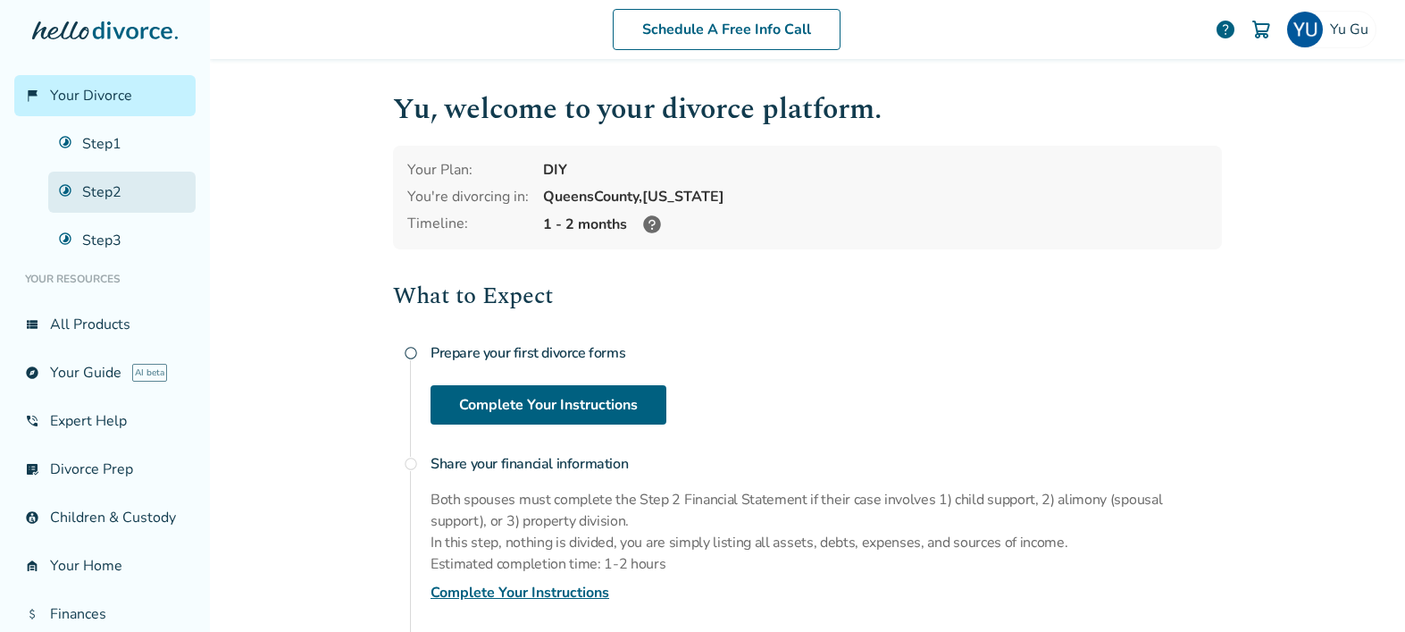
click at [95, 193] on link "Step 2" at bounding box center [121, 192] width 147 height 41
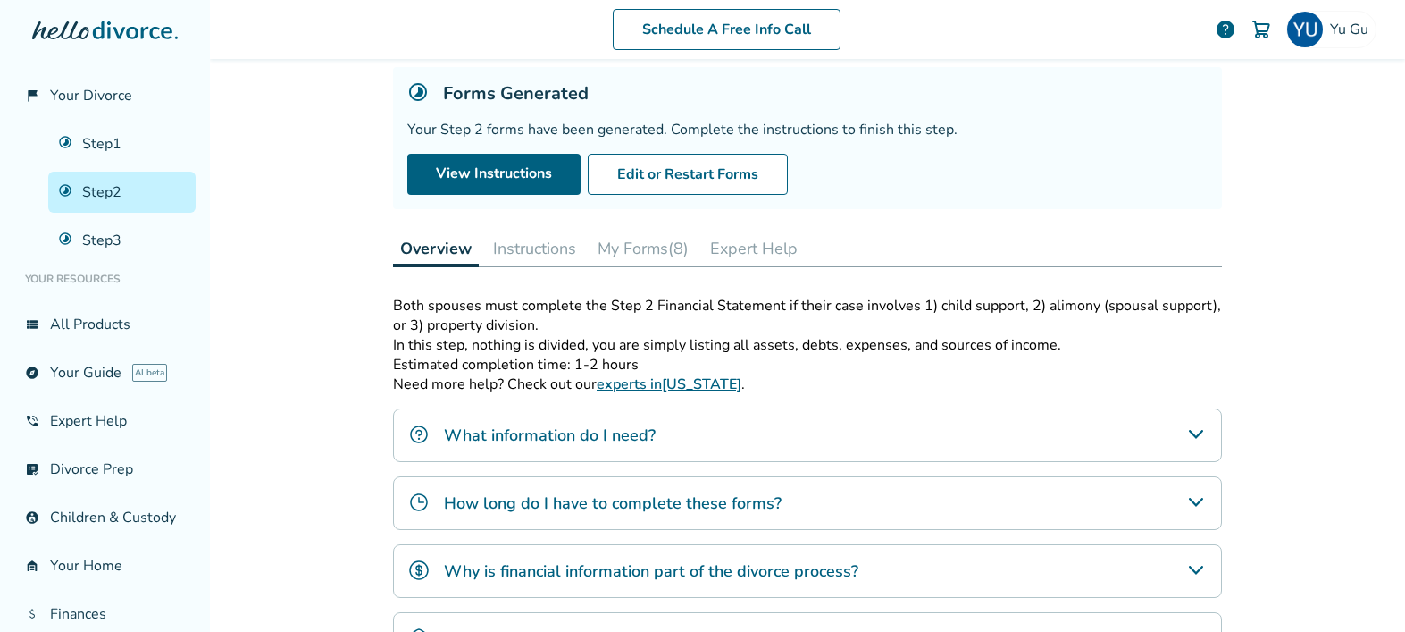
scroll to position [40, 0]
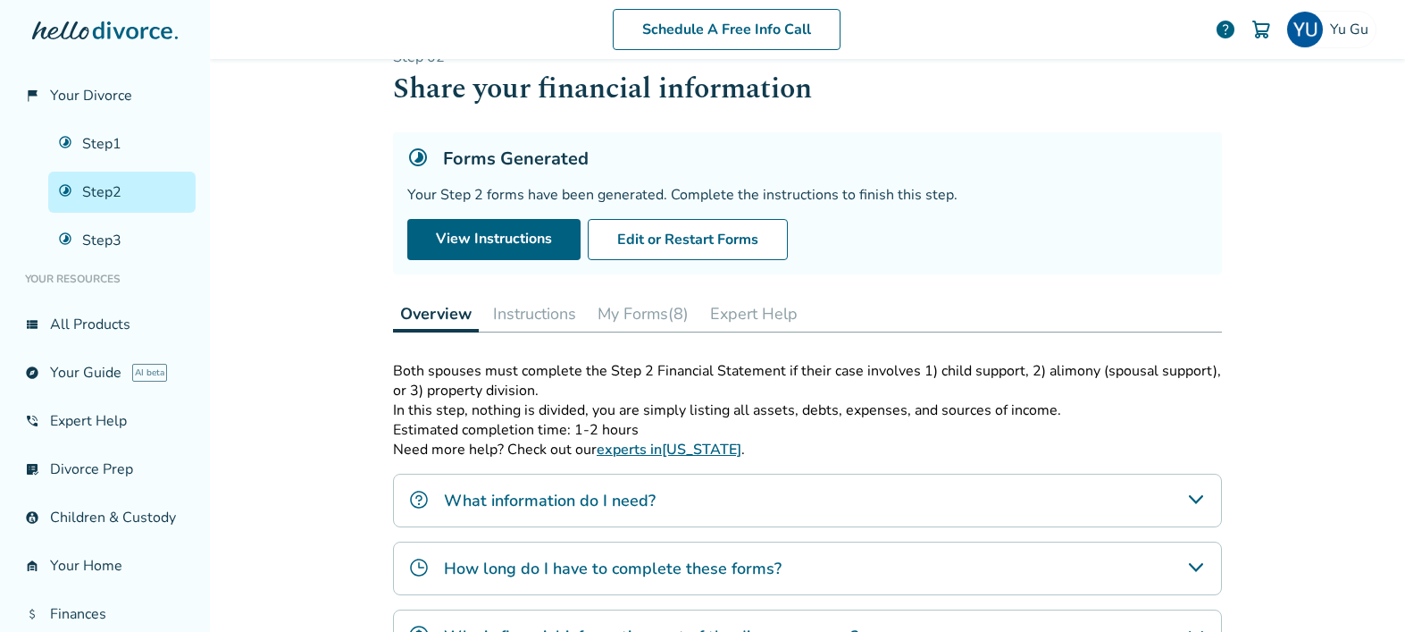
click at [558, 310] on button "Instructions" at bounding box center [534, 314] width 97 height 36
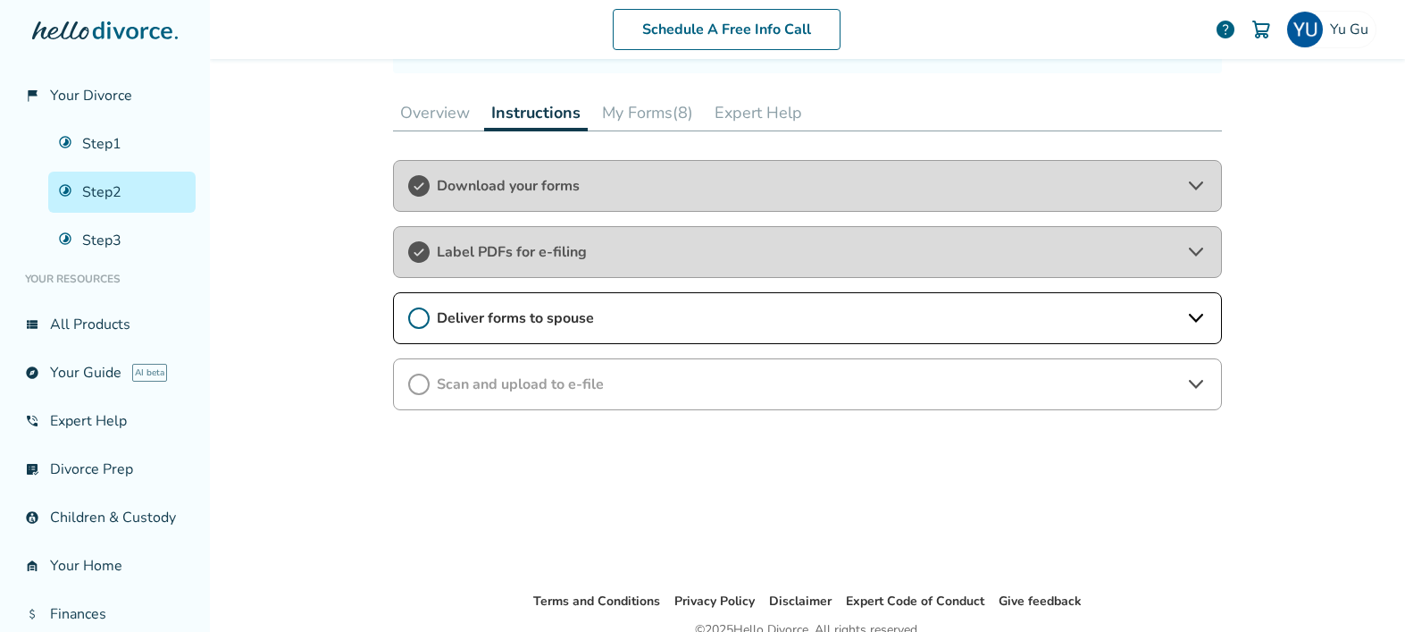
click at [658, 326] on span "Deliver forms to spouse" at bounding box center [808, 318] width 742 height 20
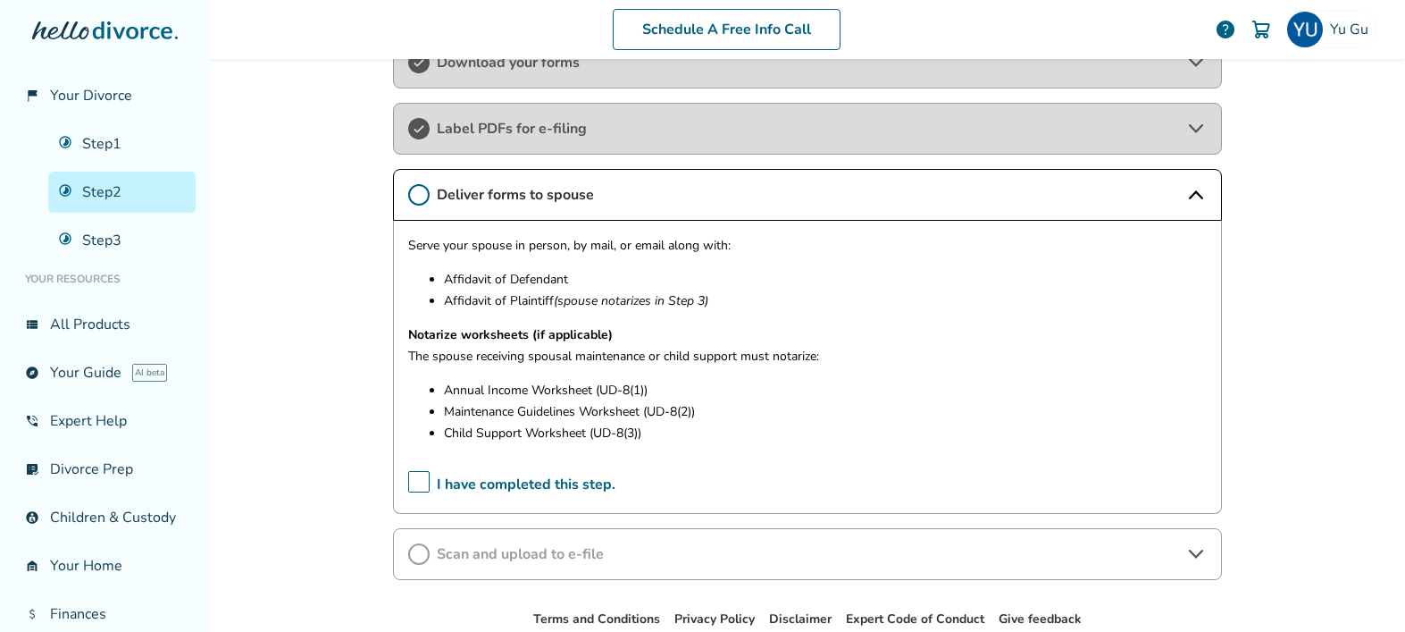
scroll to position [367, 0]
drag, startPoint x: 566, startPoint y: 349, endPoint x: 800, endPoint y: 358, distance: 235.1
click at [800, 358] on p "The spouse receiving spousal maintenance or child support must notarize:" at bounding box center [807, 353] width 799 height 21
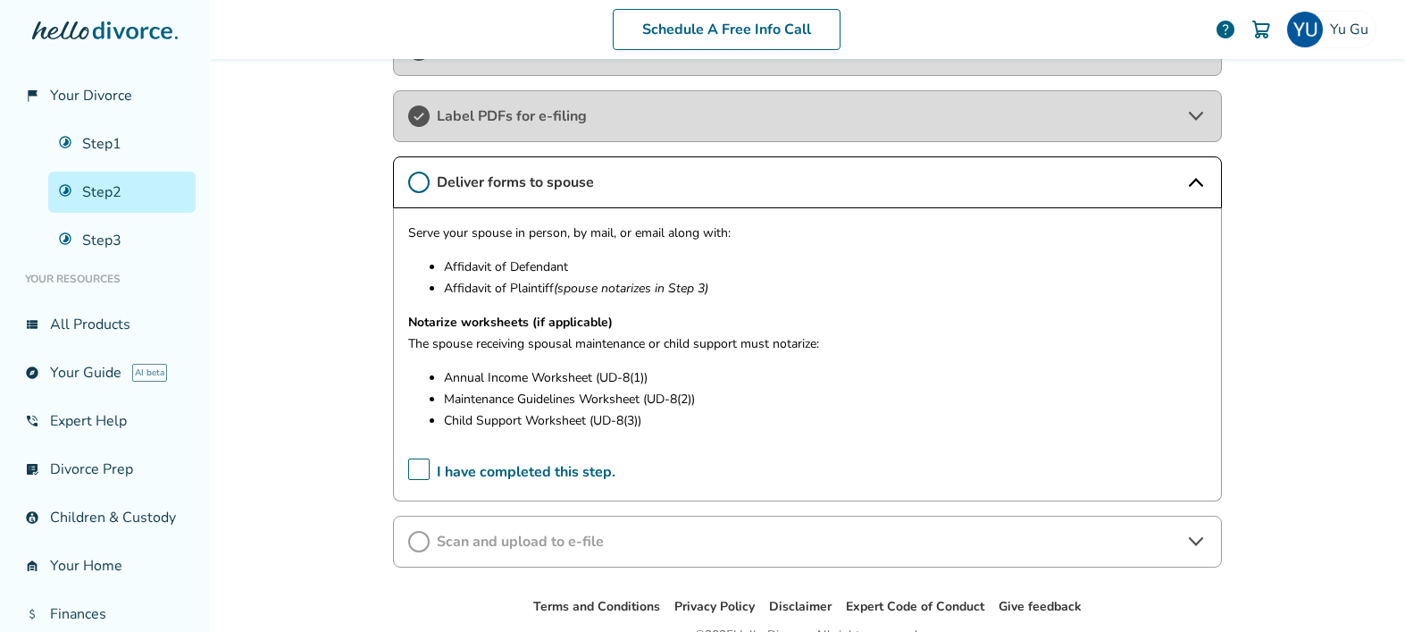
drag, startPoint x: 447, startPoint y: 267, endPoint x: 571, endPoint y: 268, distance: 124.2
click at [571, 268] on p "Affidavit of Defendant" at bounding box center [825, 266] width 763 height 21
drag, startPoint x: 425, startPoint y: 243, endPoint x: 535, endPoint y: 266, distance: 112.3
click at [535, 266] on div "Serve your spouse in person, by mail, or email along with: Affidavit of Defenda…" at bounding box center [807, 333] width 799 height 222
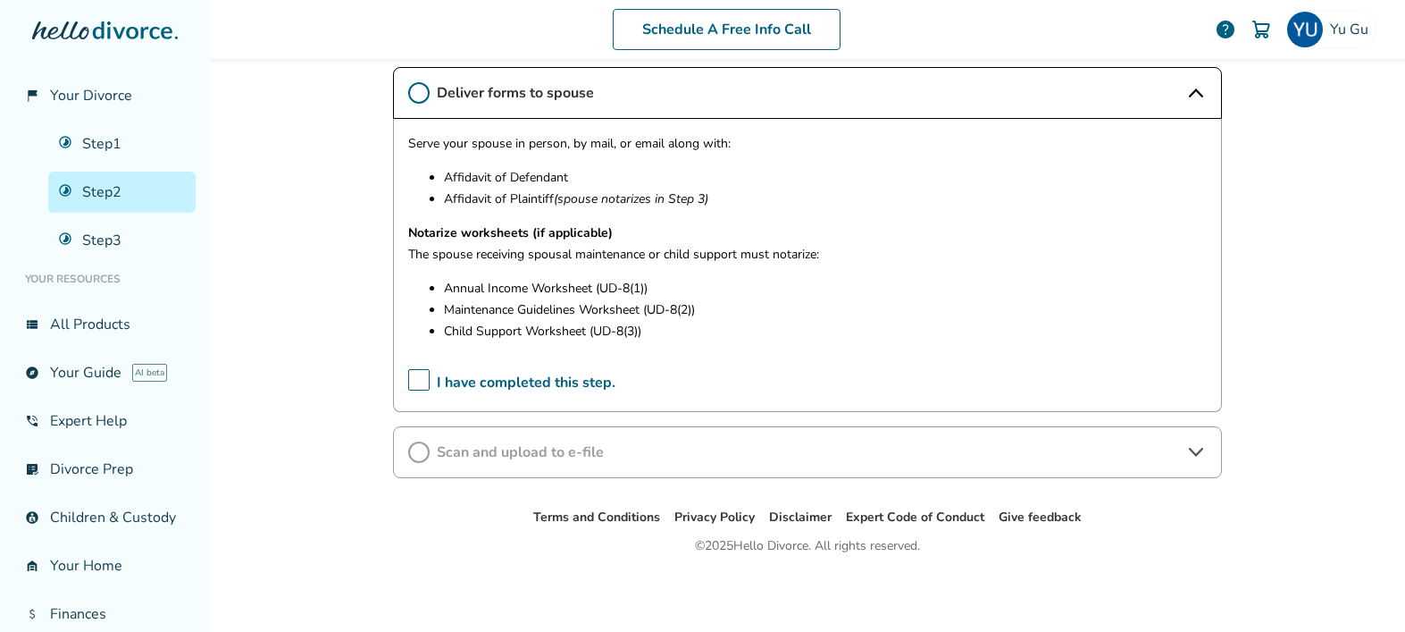
click at [567, 449] on span "Scan and upload to e-file" at bounding box center [808, 452] width 742 height 20
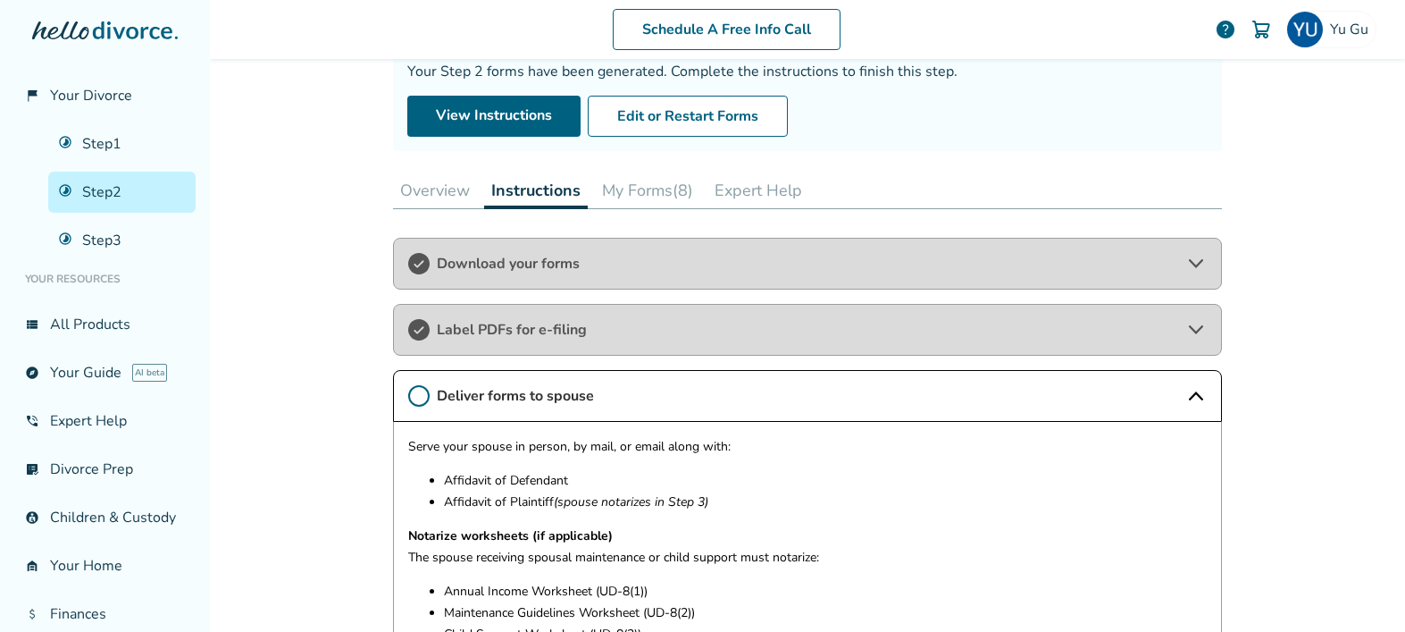
scroll to position [114, 0]
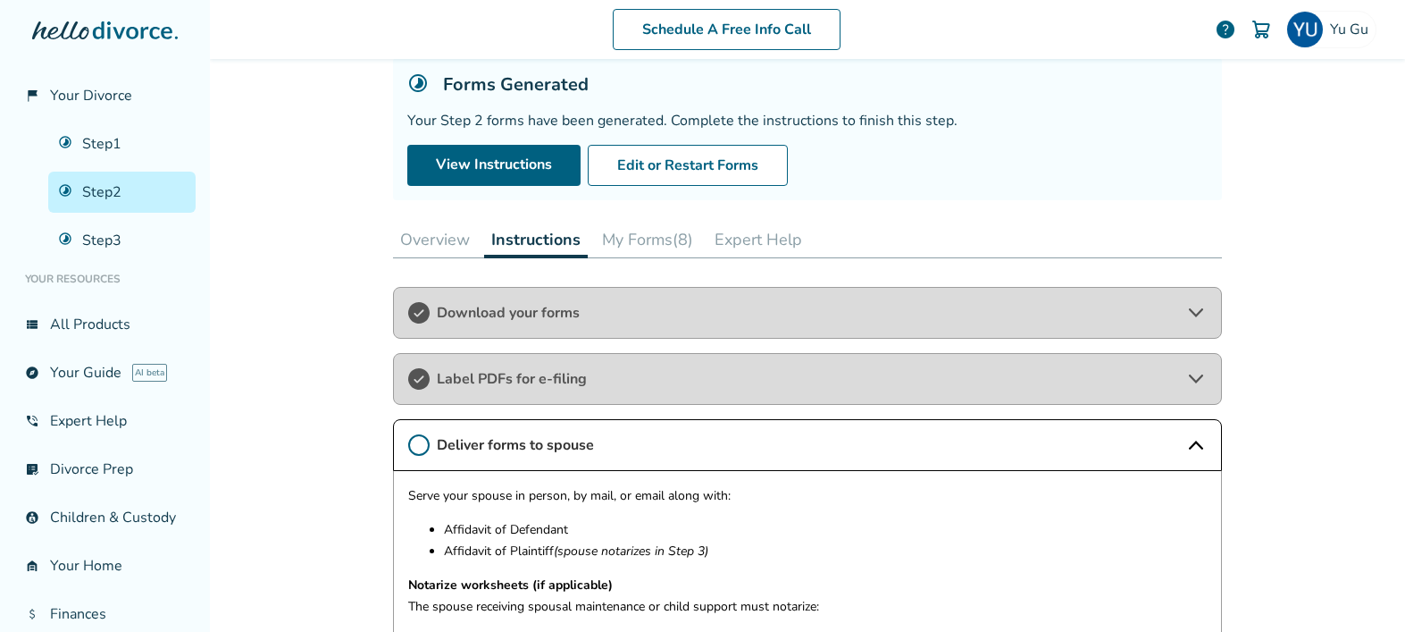
click at [535, 312] on span "Download your forms" at bounding box center [808, 313] width 742 height 20
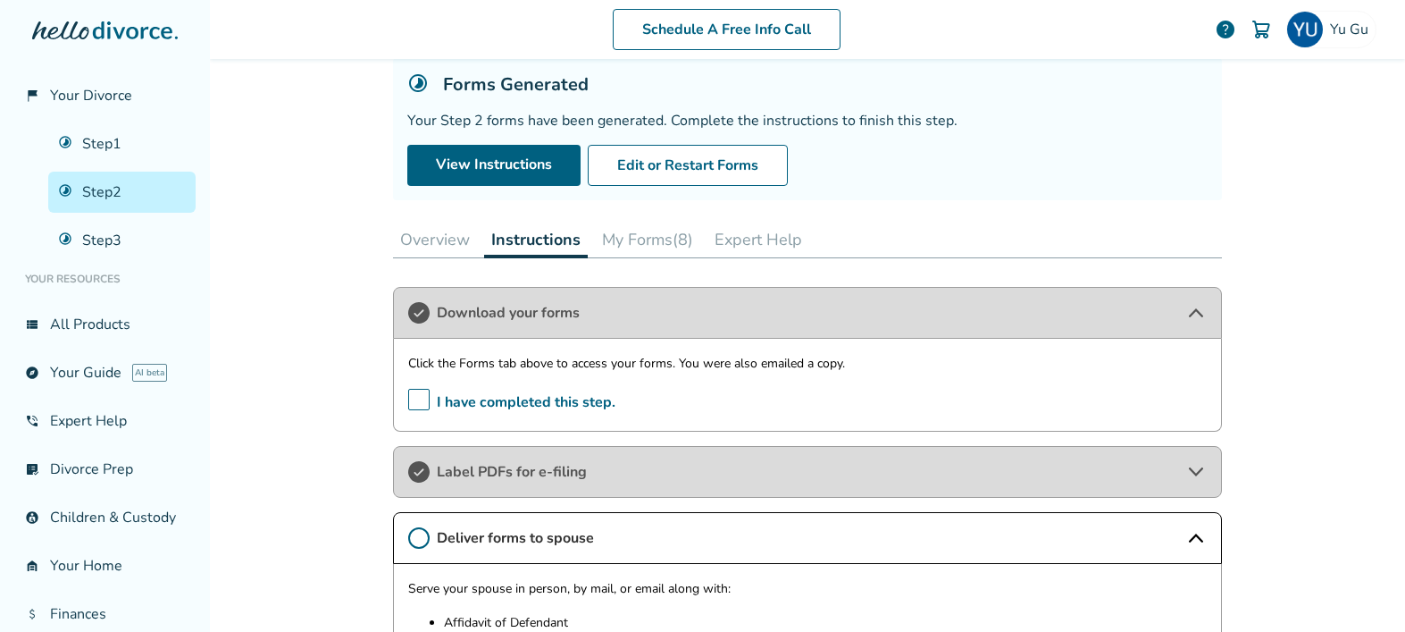
click at [570, 475] on span "Label PDFs for e-filing" at bounding box center [808, 472] width 742 height 20
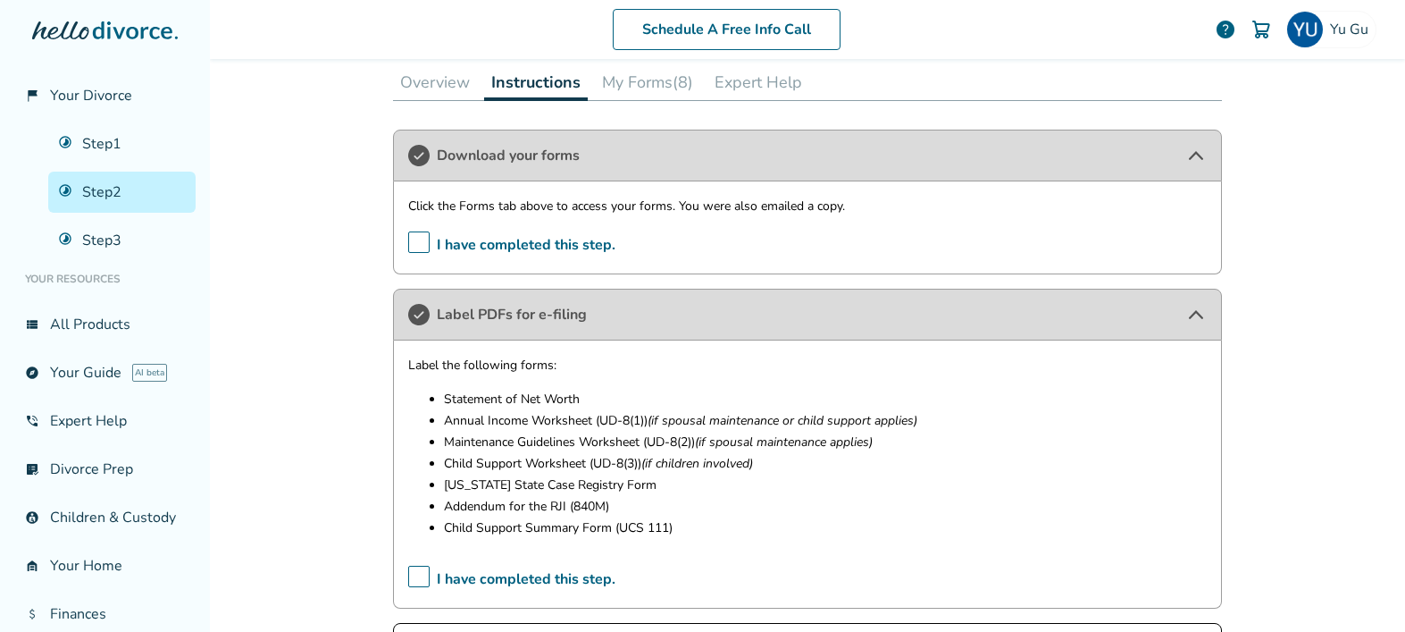
scroll to position [273, 0]
click at [522, 317] on span "Label PDFs for e-filing" at bounding box center [808, 313] width 742 height 20
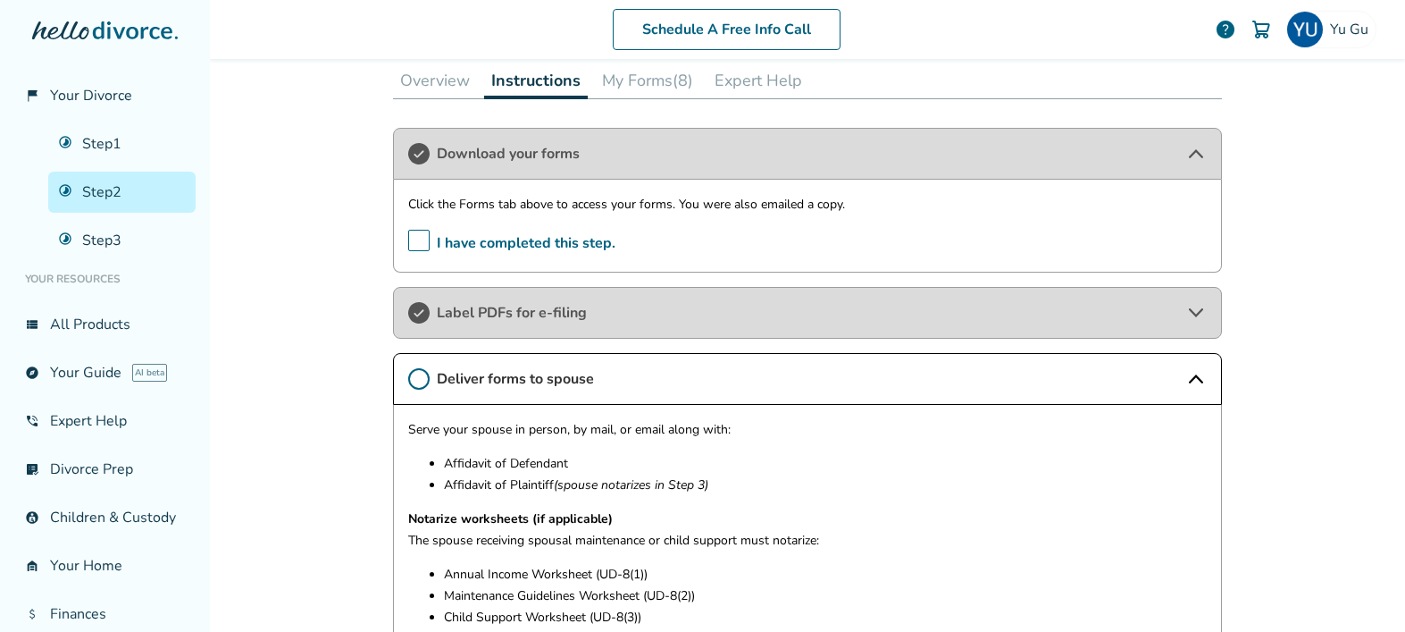
drag, startPoint x: 447, startPoint y: 485, endPoint x: 566, endPoint y: 485, distance: 118.8
click at [566, 485] on p "Affidavit of Plaintiff (spouse notarizes in Step 3)" at bounding box center [825, 484] width 763 height 21
drag, startPoint x: 581, startPoint y: 482, endPoint x: 725, endPoint y: 498, distance: 144.6
click at [725, 498] on div "Serve your spouse in person, by mail, or email along with: Affidavit of Defenda…" at bounding box center [807, 530] width 799 height 222
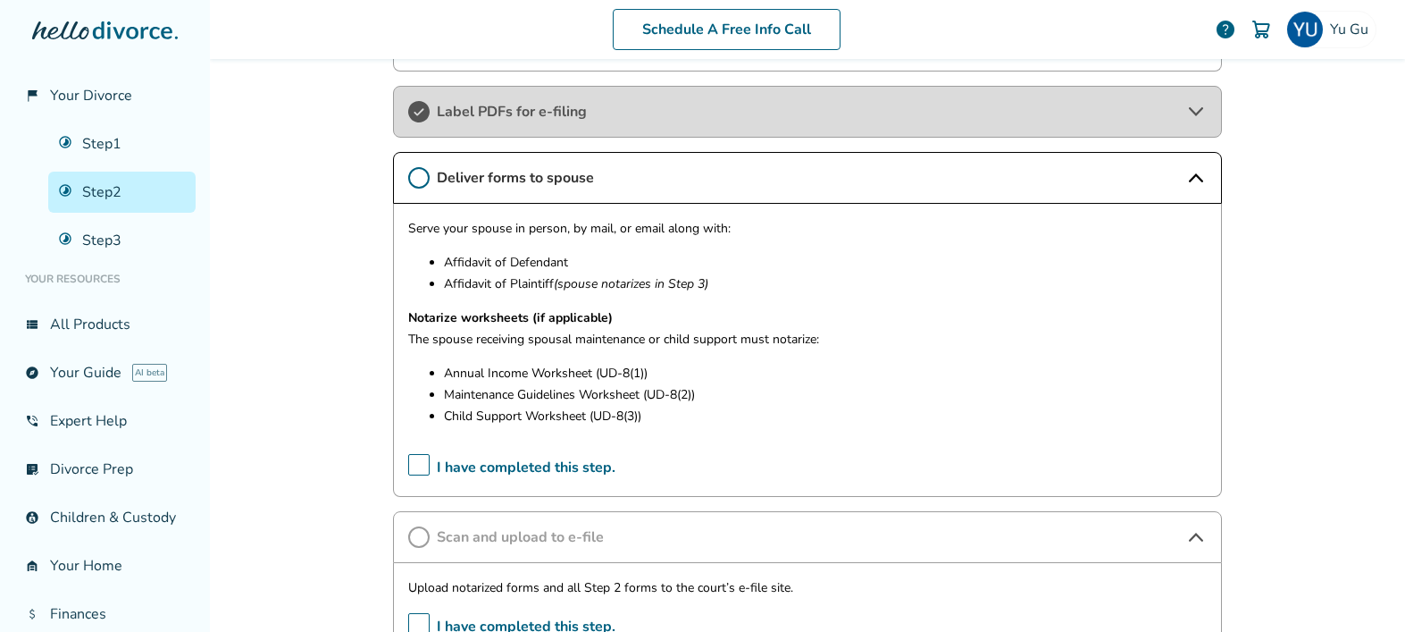
scroll to position [652, 0]
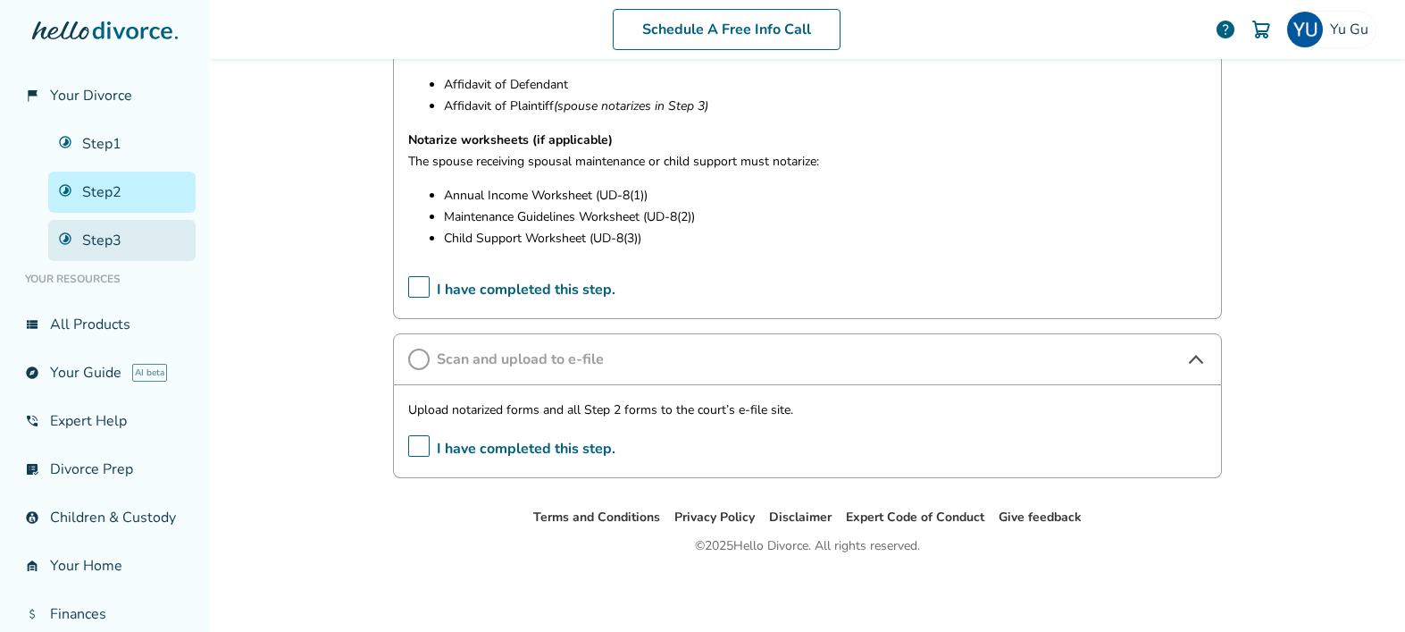
click at [119, 251] on link "Step 3" at bounding box center [121, 240] width 147 height 41
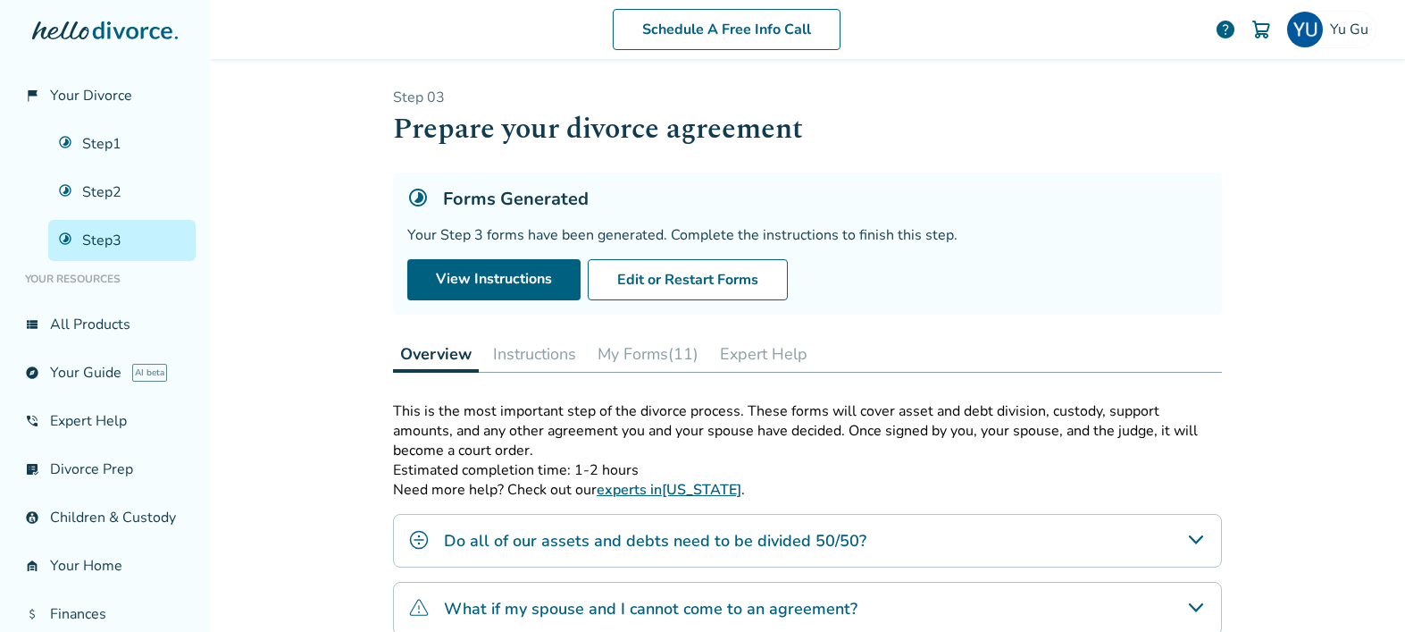
click at [631, 352] on button "My Forms (11)" at bounding box center [648, 354] width 115 height 36
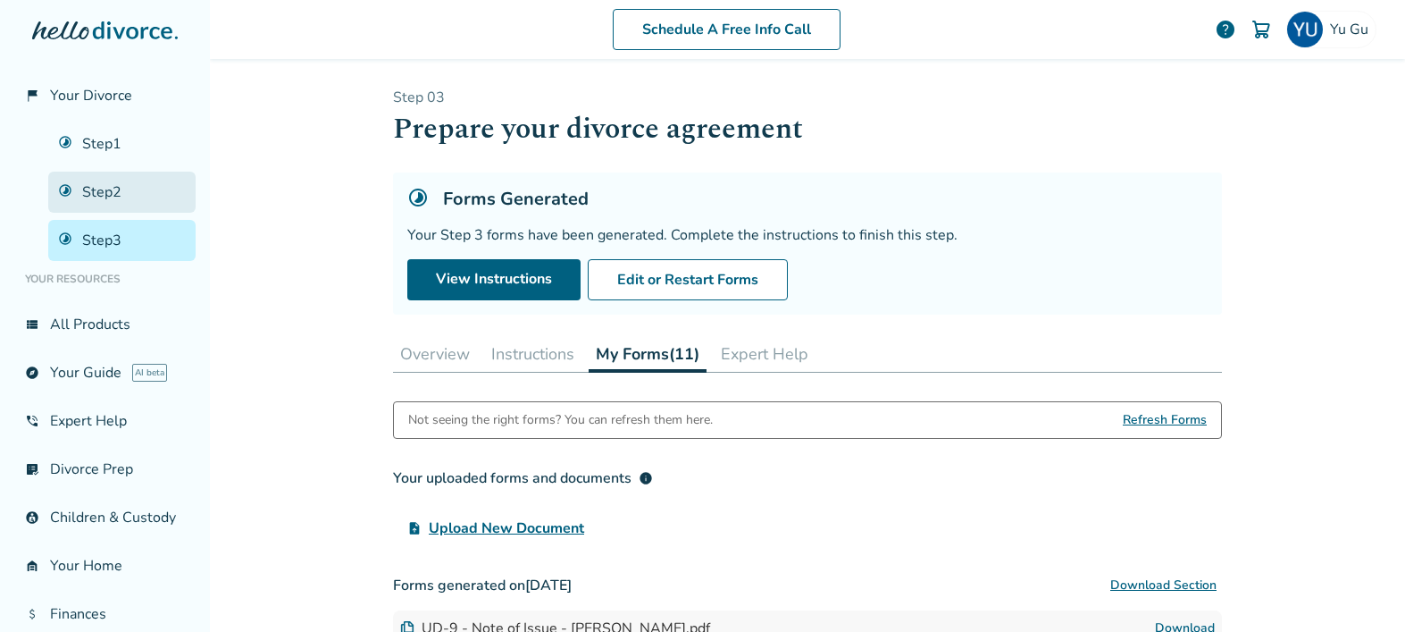
click at [81, 189] on link "Step 2" at bounding box center [121, 192] width 147 height 41
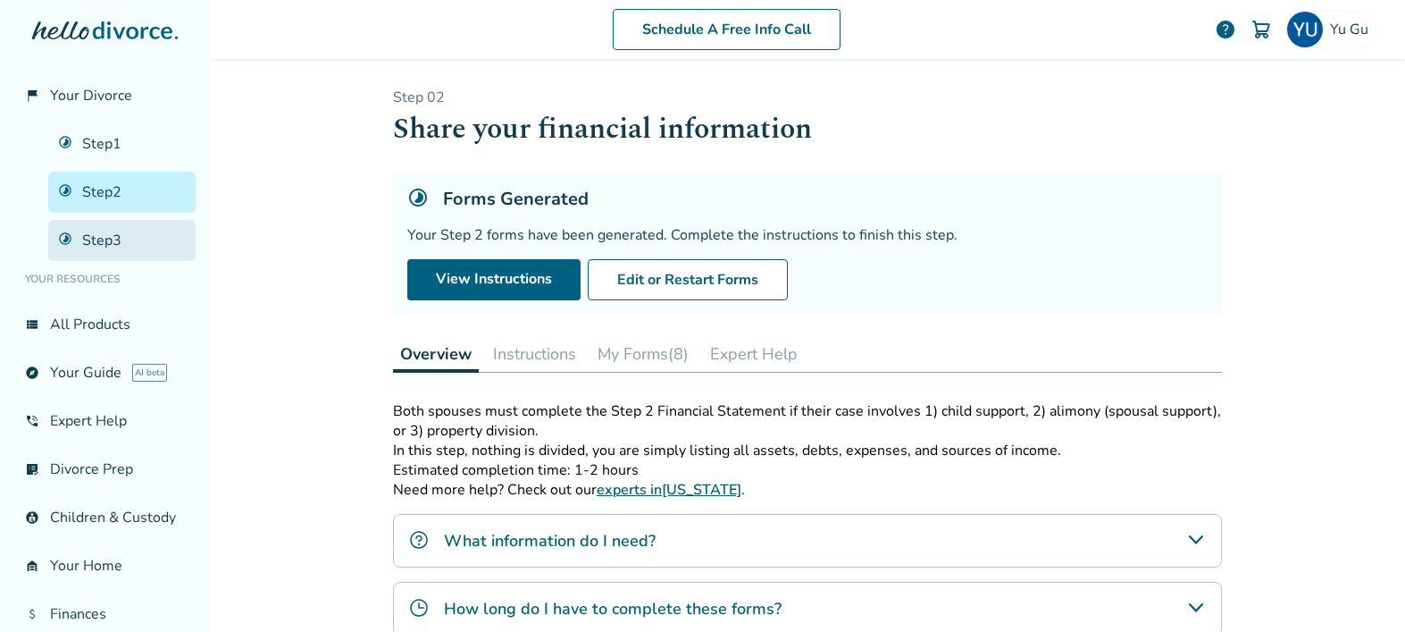
click at [134, 251] on link "Step 3" at bounding box center [121, 240] width 147 height 41
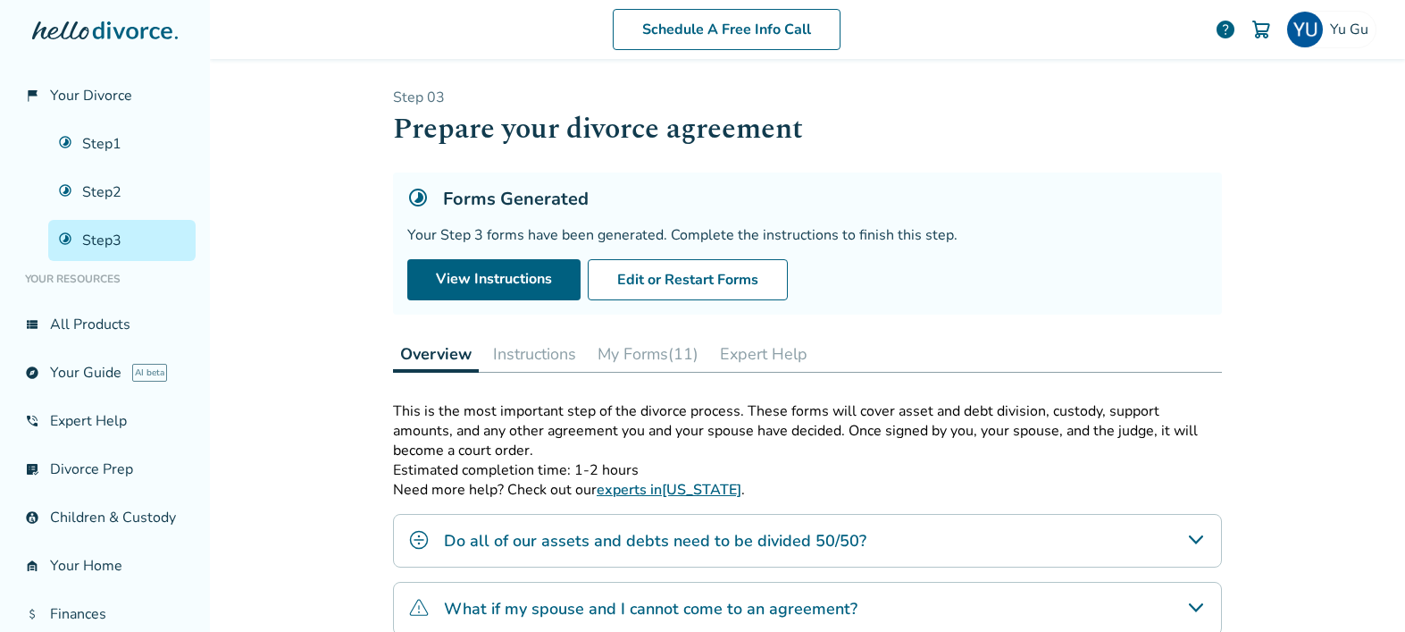
click at [664, 355] on button "My Forms (11)" at bounding box center [648, 354] width 115 height 36
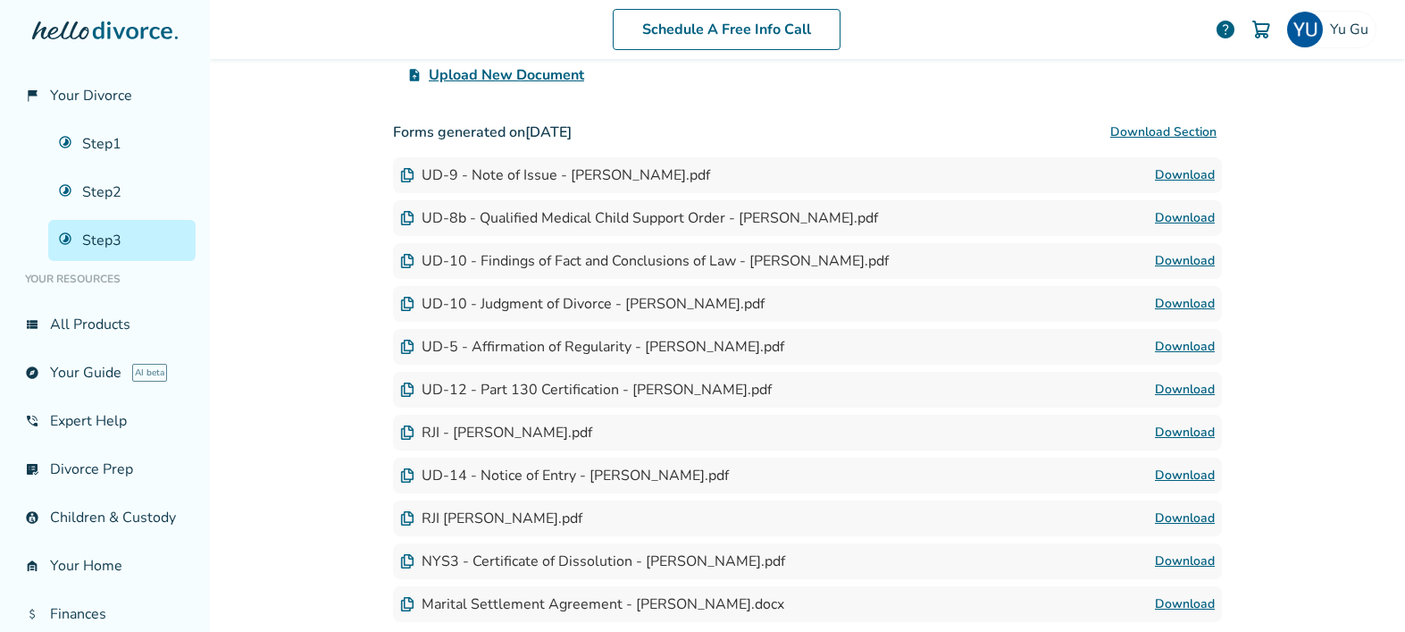
scroll to position [448, 0]
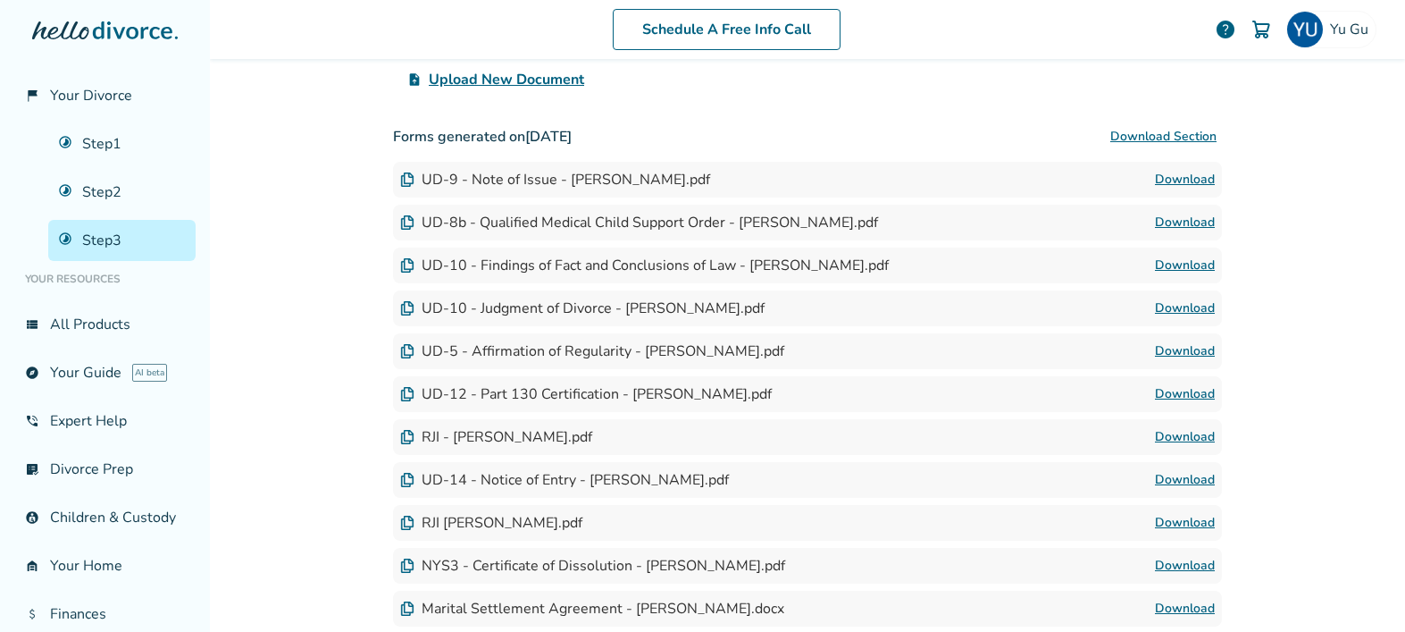
click at [1177, 176] on link "Download" at bounding box center [1185, 179] width 60 height 21
click at [1181, 224] on link "Download" at bounding box center [1185, 221] width 60 height 21
click at [1171, 266] on link "Download" at bounding box center [1185, 264] width 60 height 21
click at [1194, 308] on link "Download" at bounding box center [1185, 307] width 60 height 21
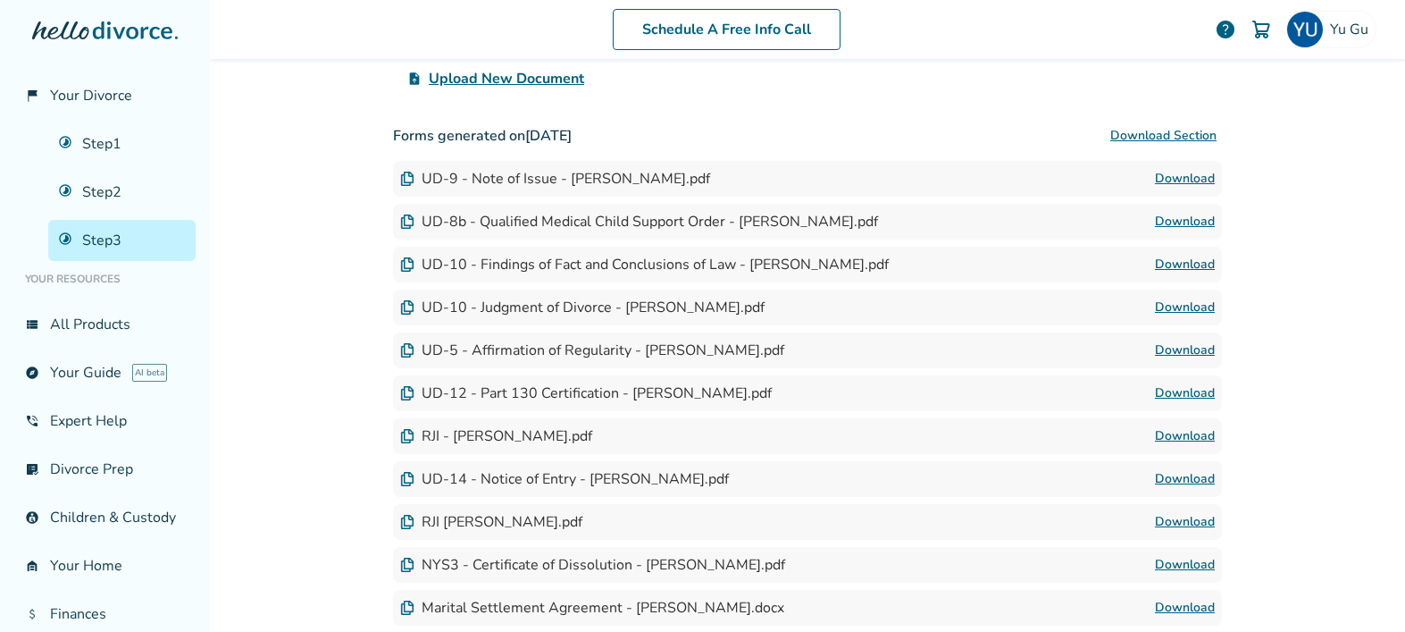
click at [1184, 353] on link "Download" at bounding box center [1185, 349] width 60 height 21
click at [1178, 392] on link "Download" at bounding box center [1185, 392] width 60 height 21
click at [1167, 440] on link "Download" at bounding box center [1185, 435] width 60 height 21
click at [1169, 479] on link "Download" at bounding box center [1185, 478] width 60 height 21
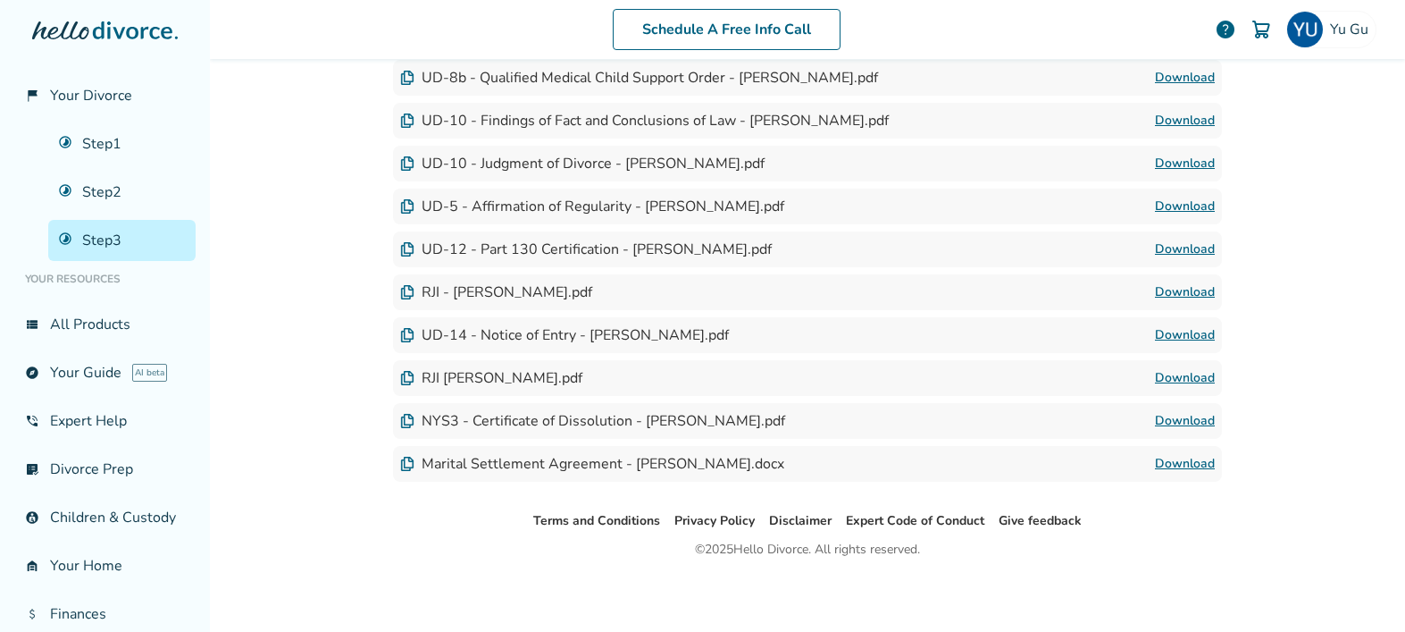
scroll to position [597, 0]
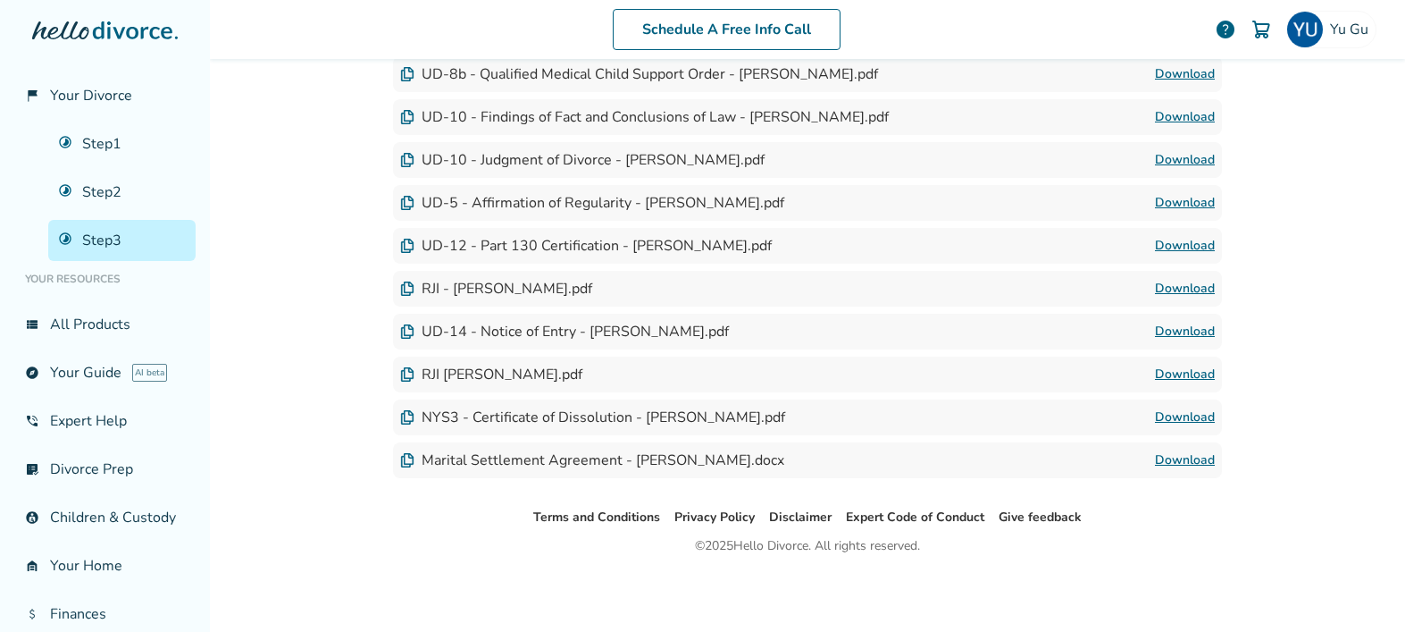
click at [1189, 377] on link "Download" at bounding box center [1185, 374] width 60 height 21
click at [1161, 415] on link "Download" at bounding box center [1185, 417] width 60 height 21
click at [1201, 464] on link "Download" at bounding box center [1185, 459] width 60 height 21
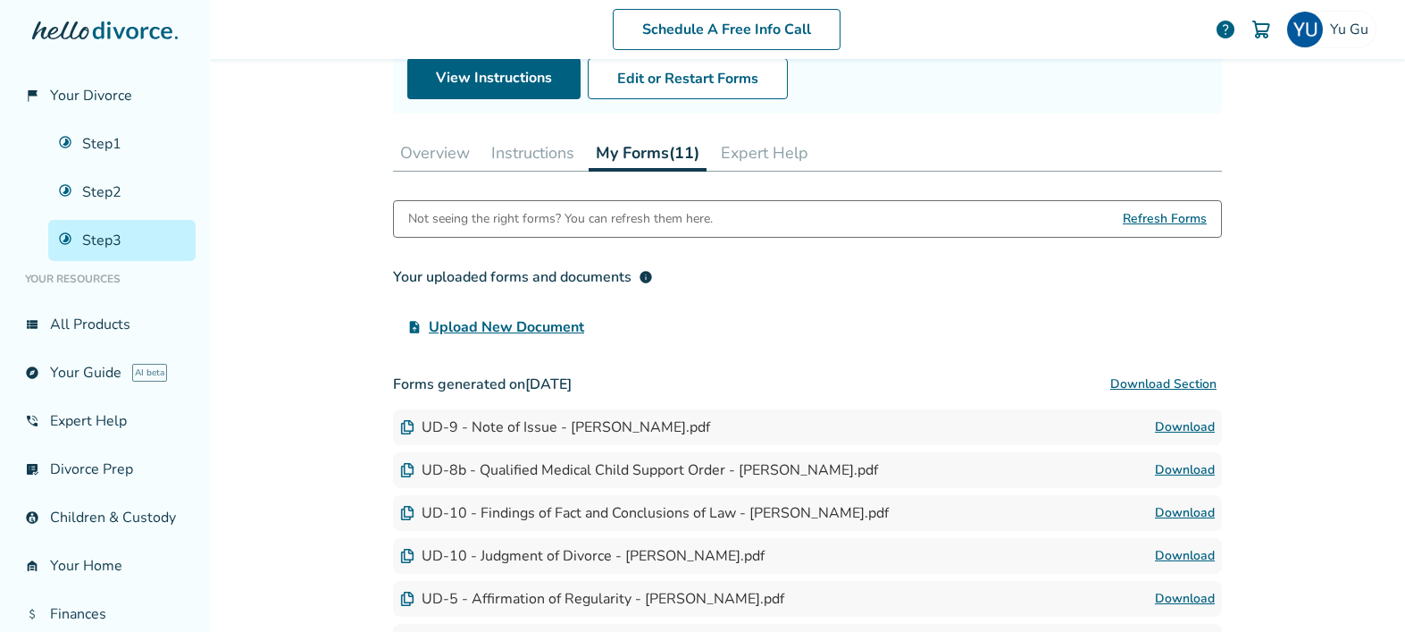
scroll to position [198, 0]
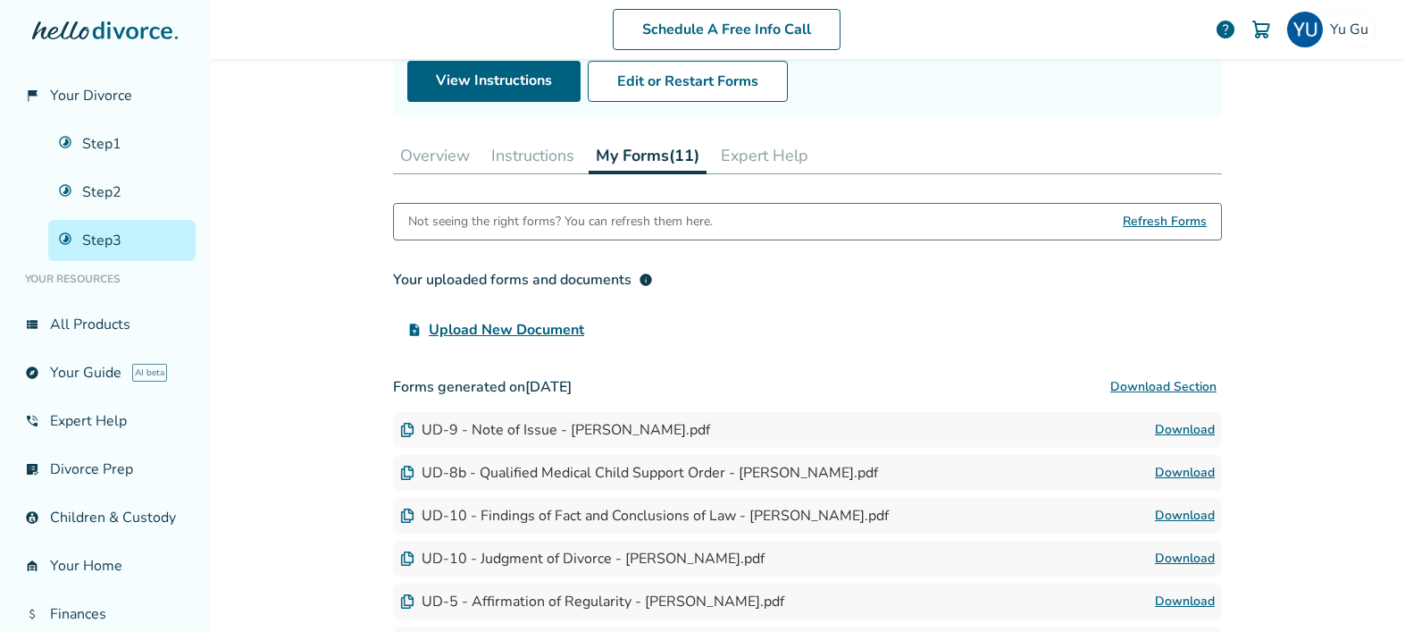
click at [507, 161] on button "Instructions" at bounding box center [532, 156] width 97 height 36
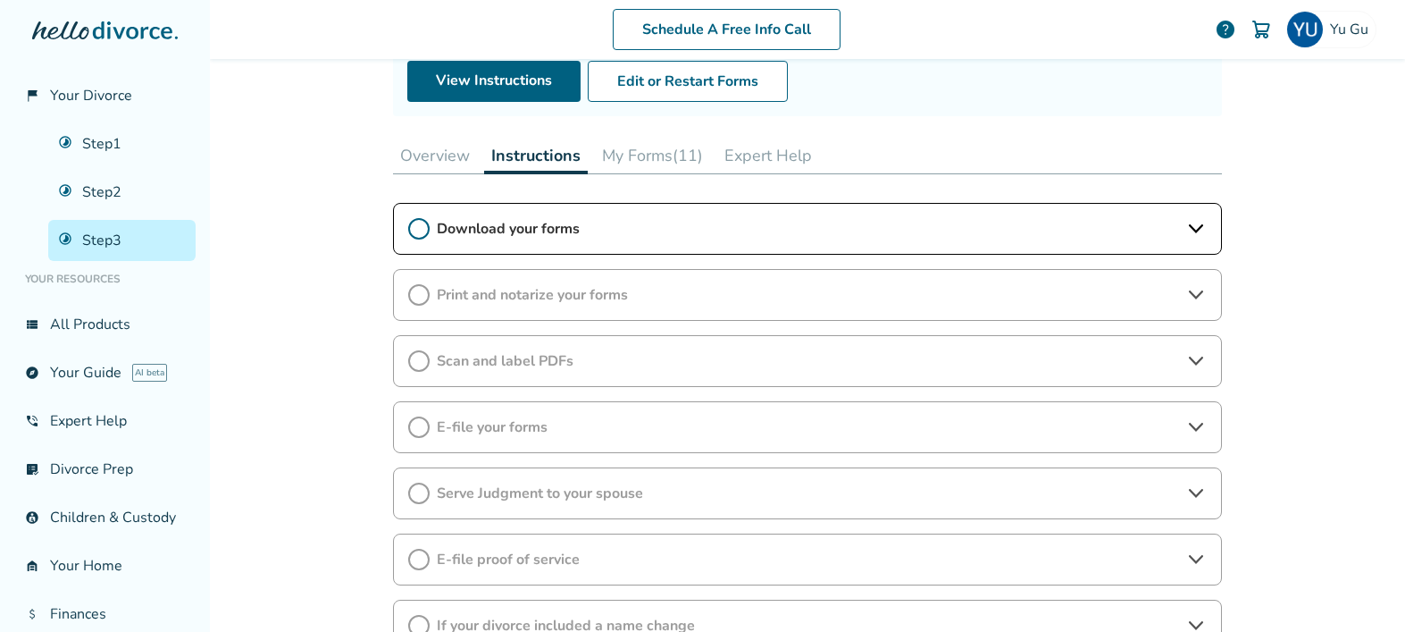
click at [608, 304] on span "Print and notarize your forms" at bounding box center [808, 295] width 742 height 20
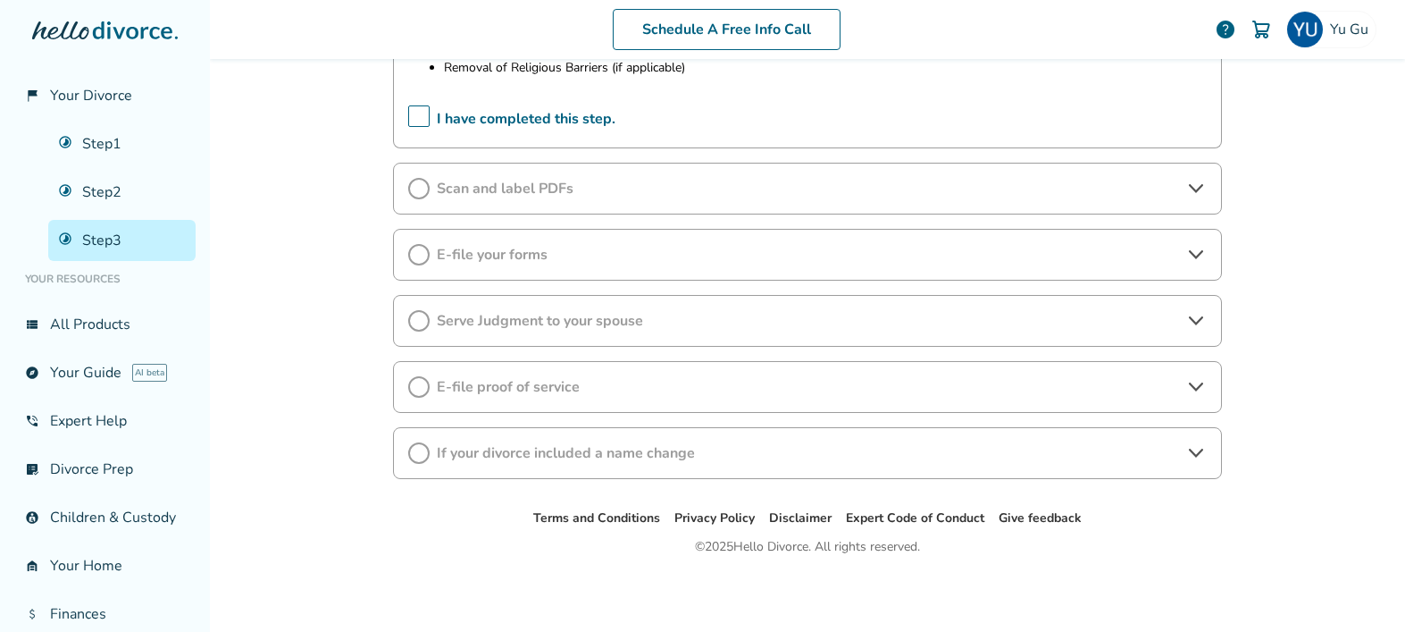
scroll to position [754, 0]
click at [695, 336] on div "Serve Judgment to your spouse" at bounding box center [807, 320] width 829 height 52
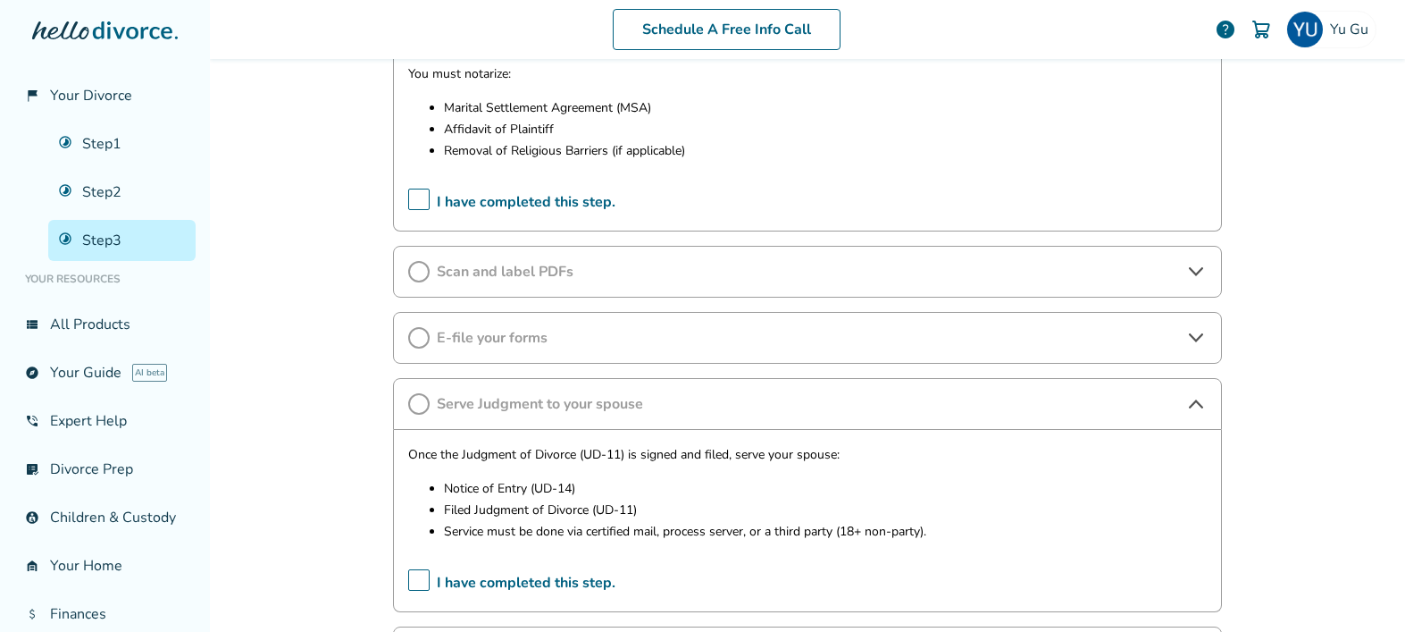
scroll to position [668, 0]
click at [721, 351] on div "E-file your forms" at bounding box center [807, 340] width 829 height 52
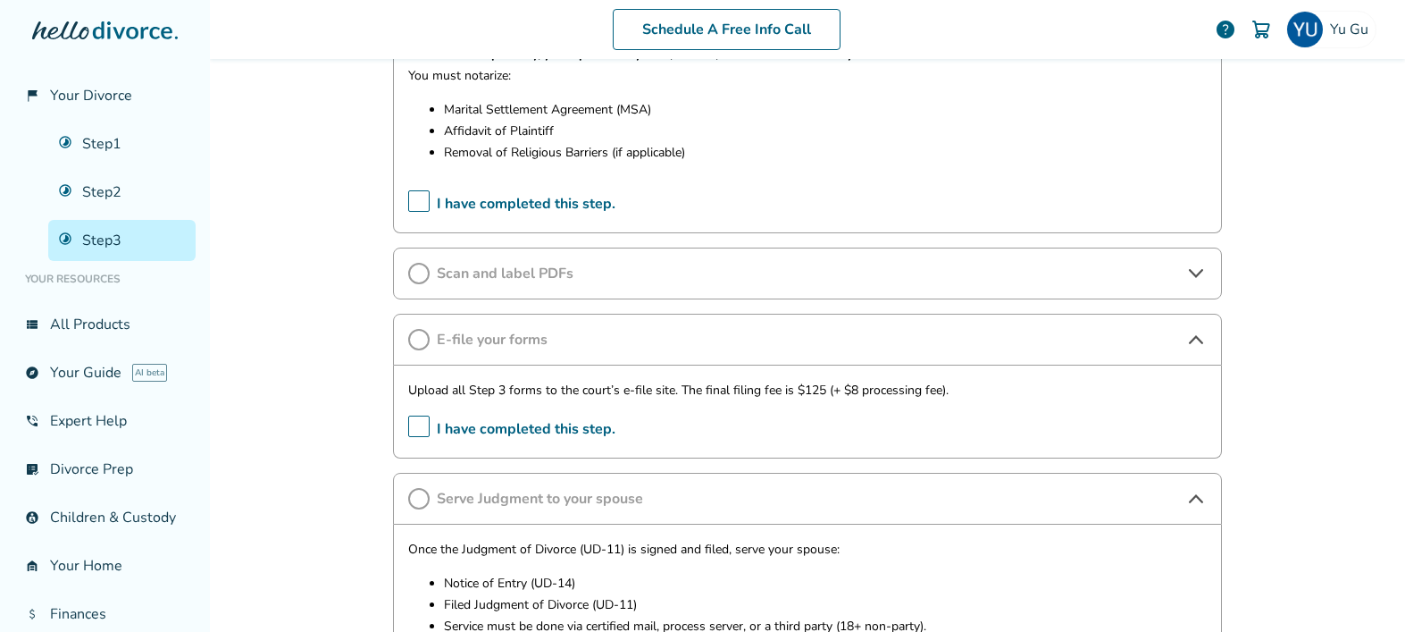
scroll to position [669, 0]
click at [679, 285] on div "Scan and label PDFs" at bounding box center [807, 273] width 829 height 52
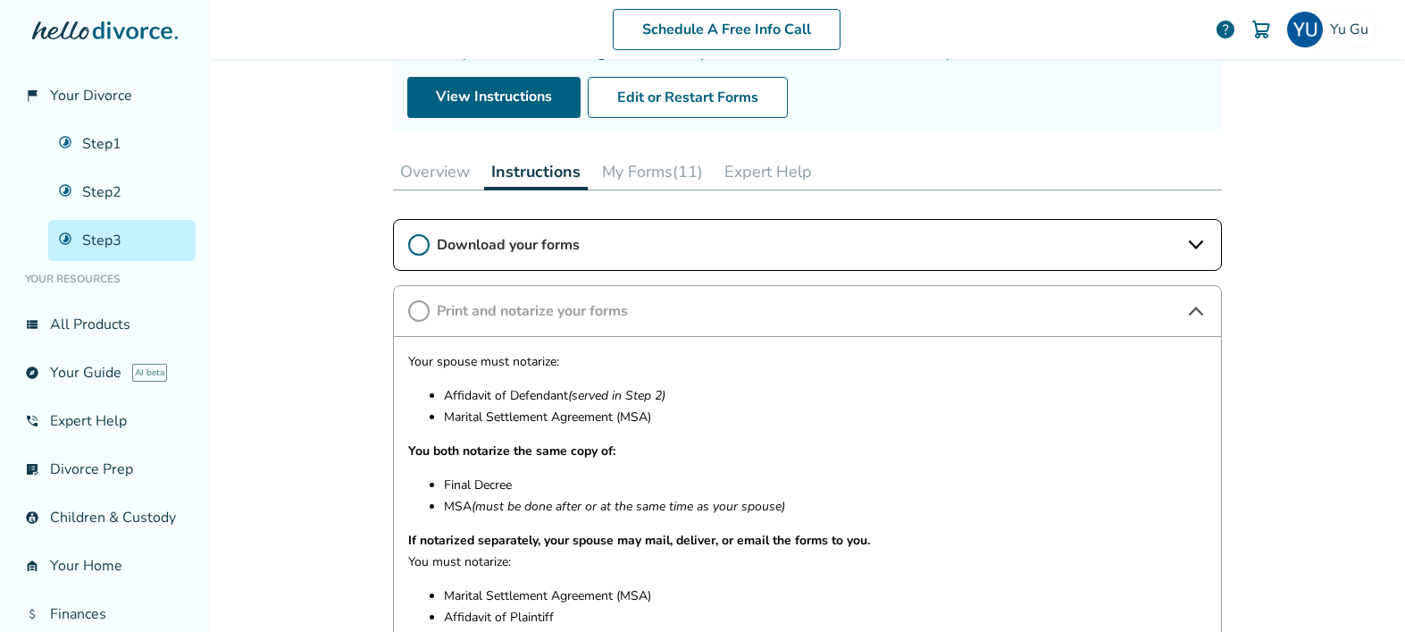
scroll to position [181, 0]
click at [643, 177] on button "My Forms (11)" at bounding box center [652, 173] width 115 height 36
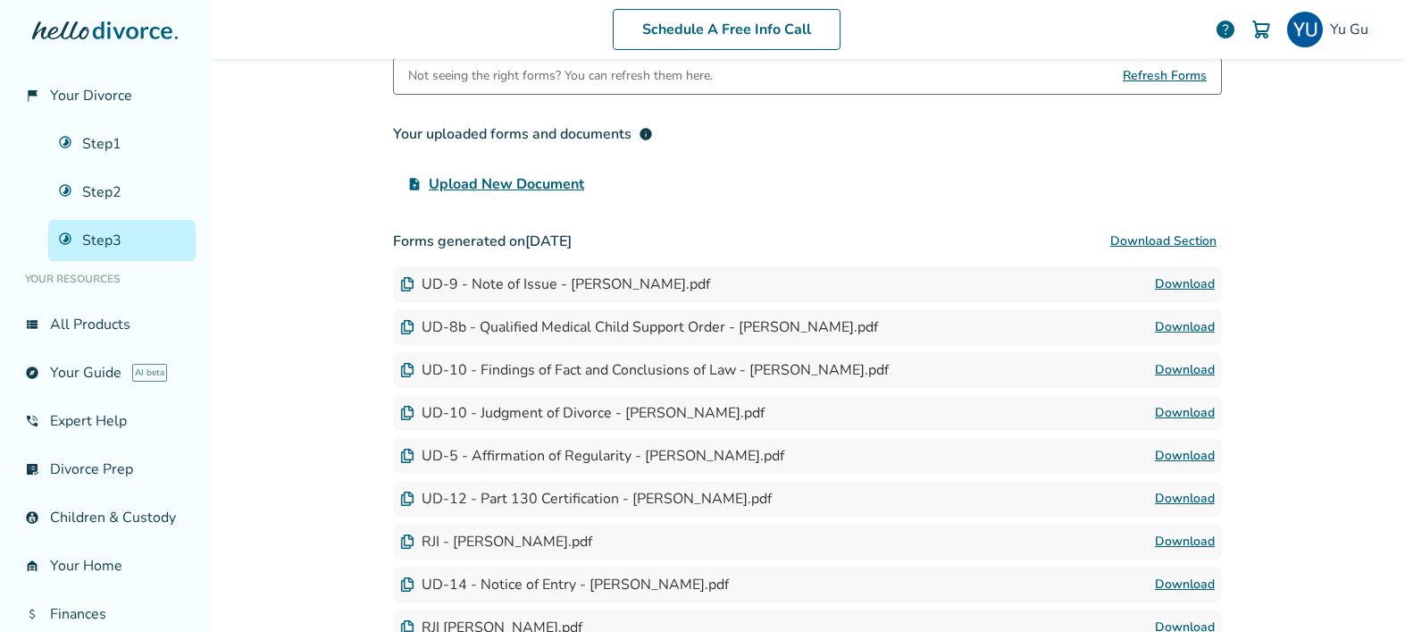
scroll to position [345, 0]
drag, startPoint x: 517, startPoint y: 366, endPoint x: 838, endPoint y: 377, distance: 320.9
click at [838, 377] on div "UD-10 - Findings of Fact and Conclusions of Law - [PERSON_NAME].pdf" at bounding box center [644, 369] width 489 height 20
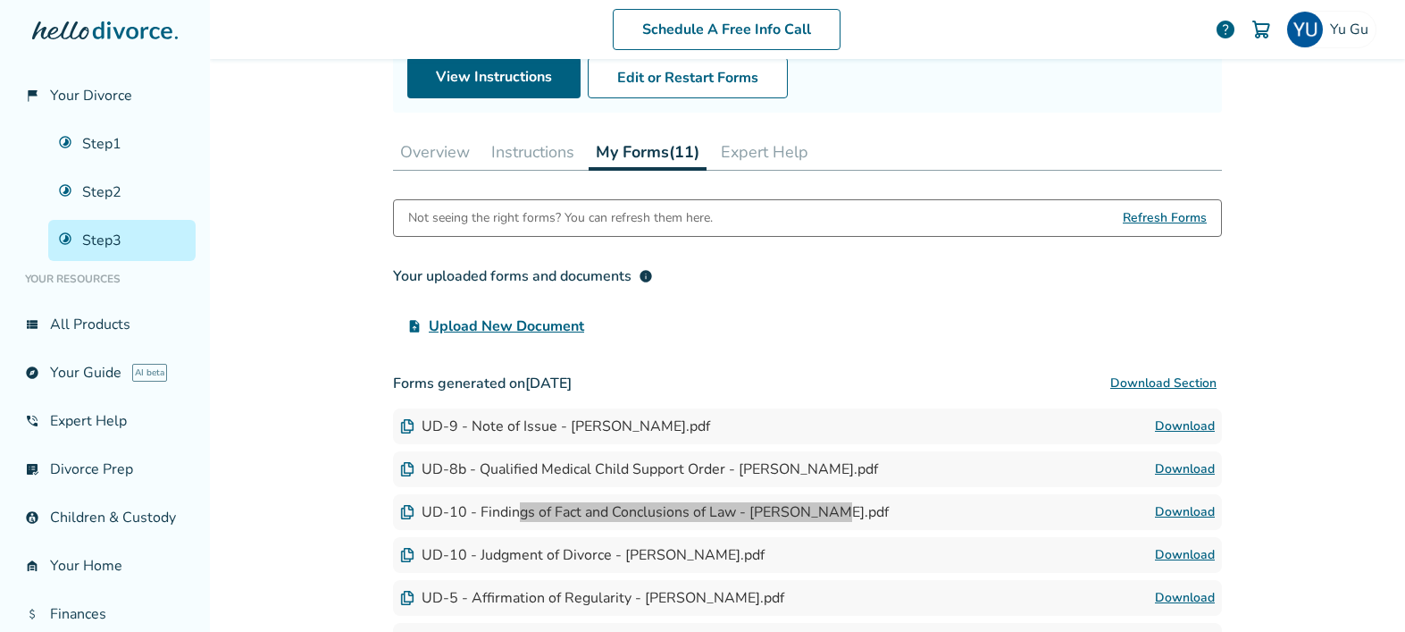
scroll to position [45, 0]
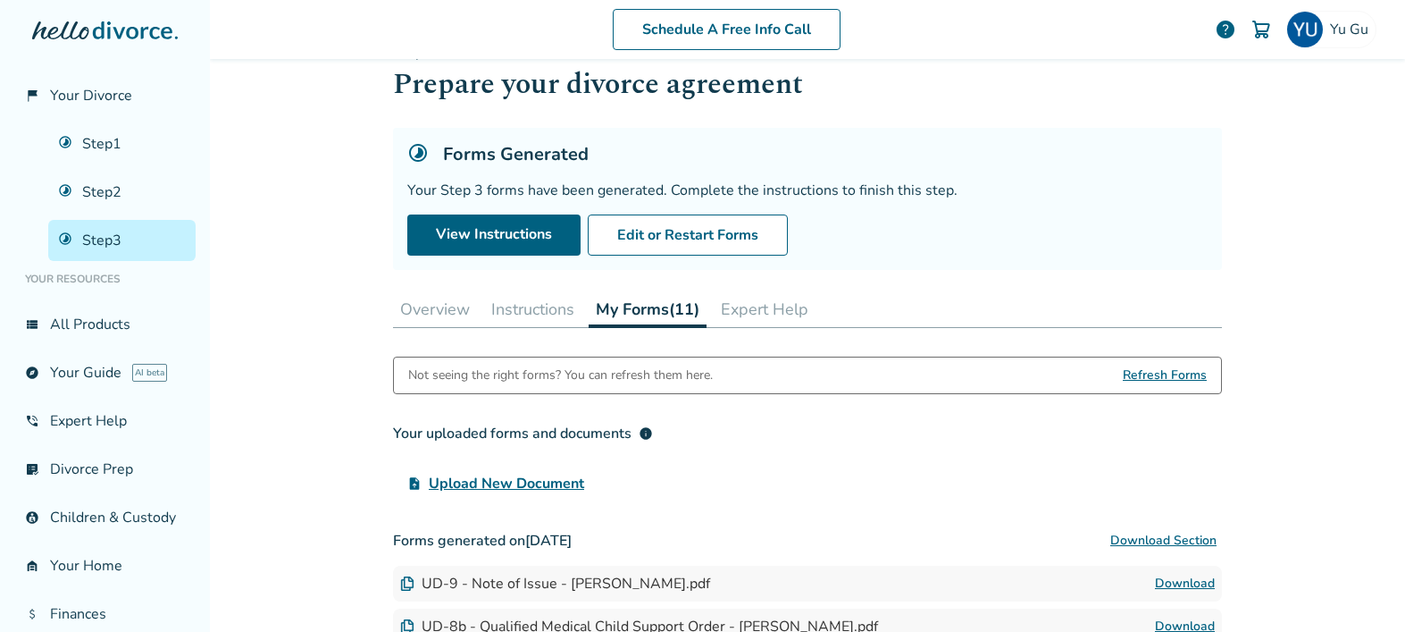
click at [491, 314] on button "Instructions" at bounding box center [532, 309] width 97 height 36
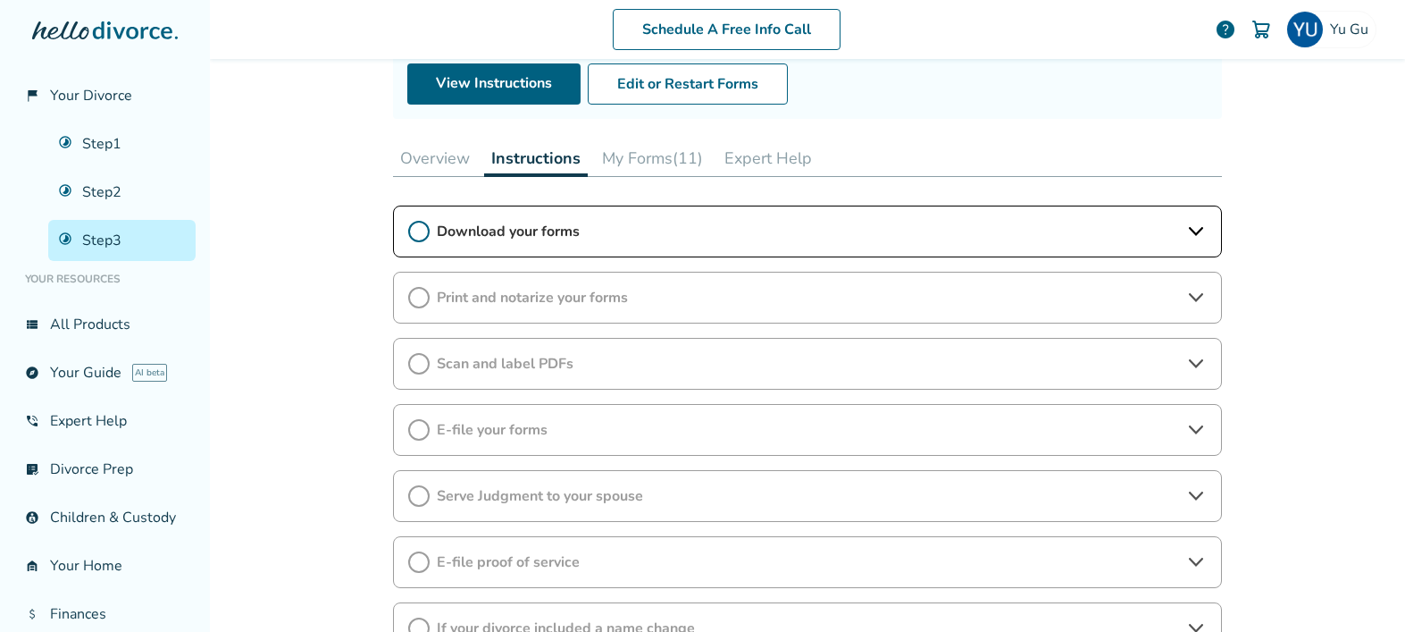
scroll to position [197, 0]
click at [493, 299] on span "Print and notarize your forms" at bounding box center [808, 296] width 742 height 20
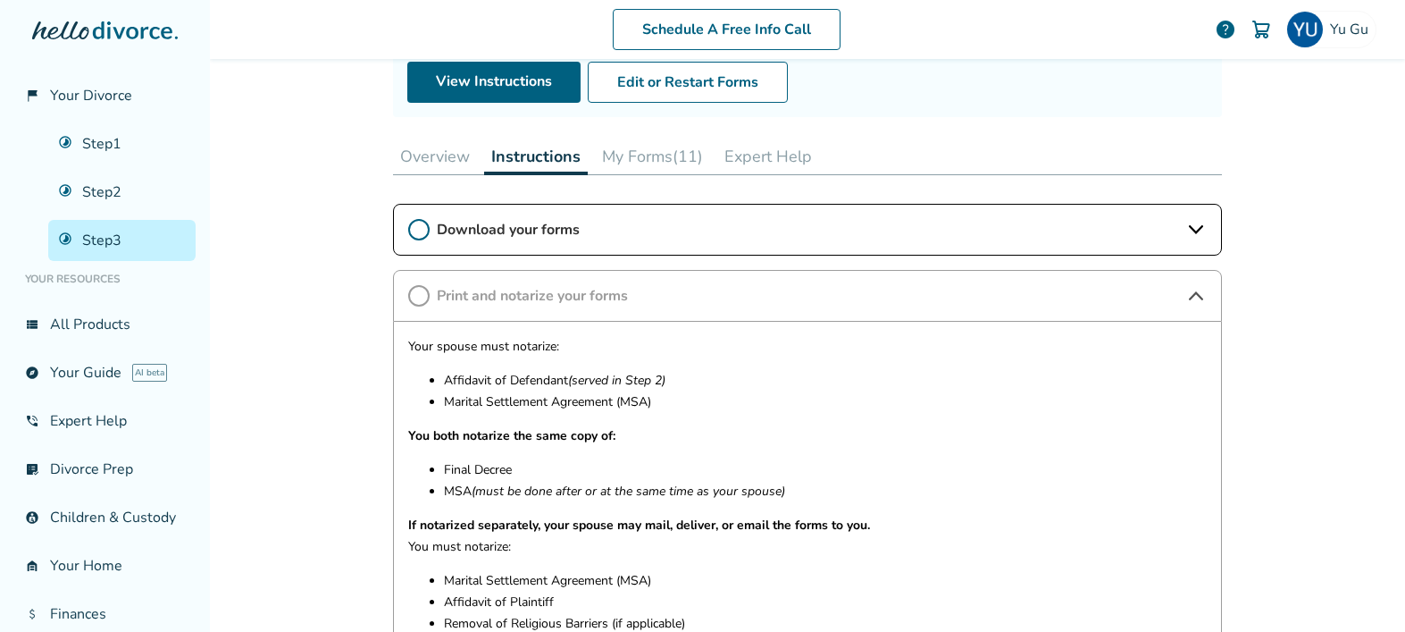
drag, startPoint x: 440, startPoint y: 378, endPoint x: 631, endPoint y: 388, distance: 190.5
click at [631, 388] on ul "Affidavit of Defendant (served in Step 2) Marital Settlement Agreement (MSA)" at bounding box center [807, 391] width 799 height 43
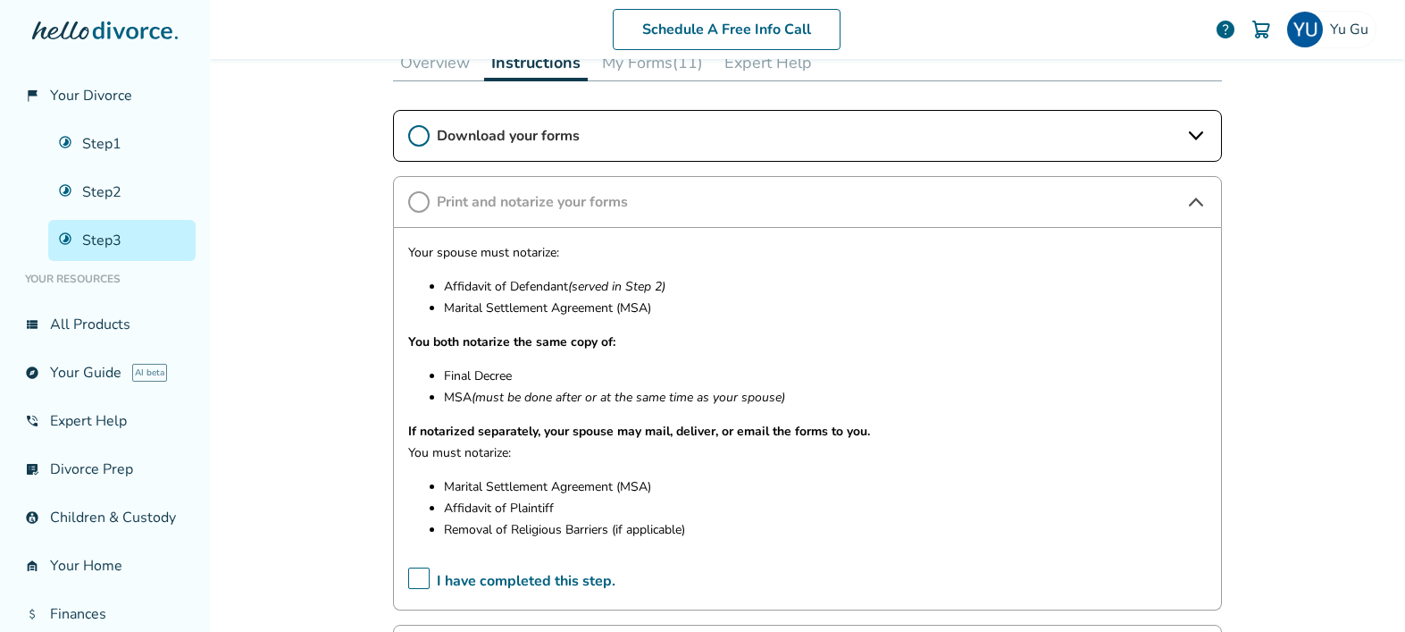
scroll to position [293, 0]
click at [557, 138] on span "Download your forms" at bounding box center [808, 134] width 742 height 20
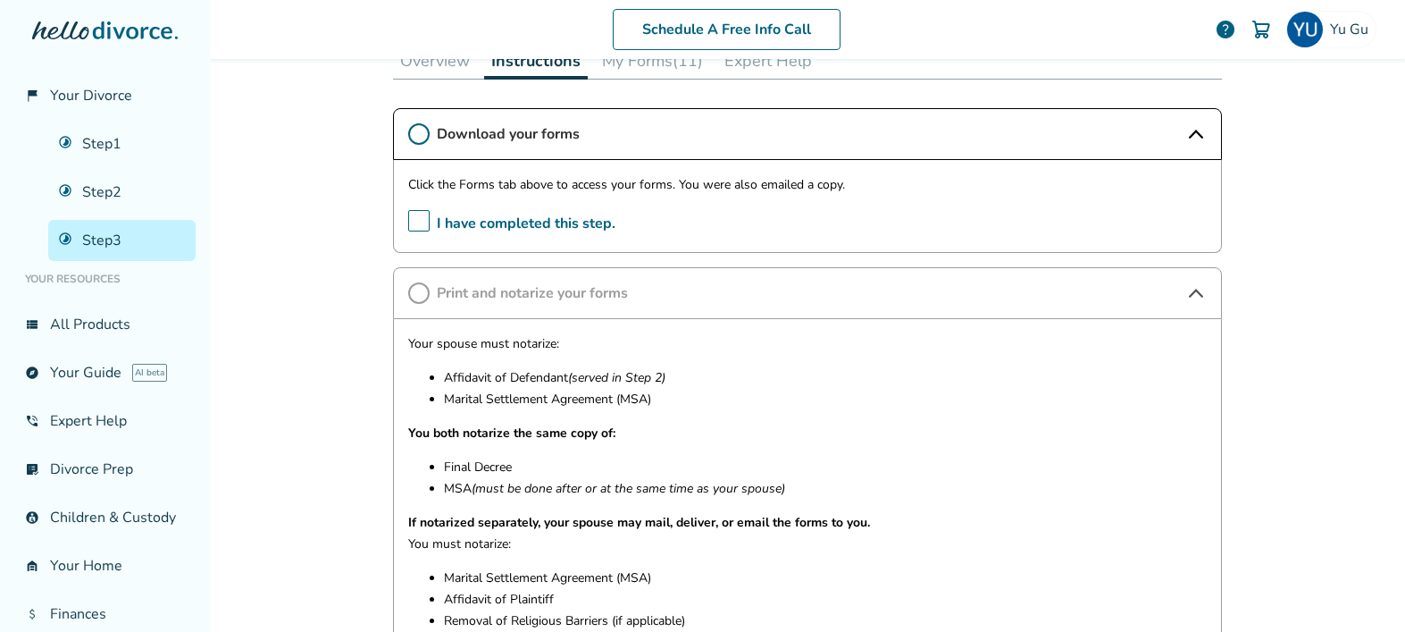
click at [557, 138] on span "Download your forms" at bounding box center [808, 134] width 742 height 20
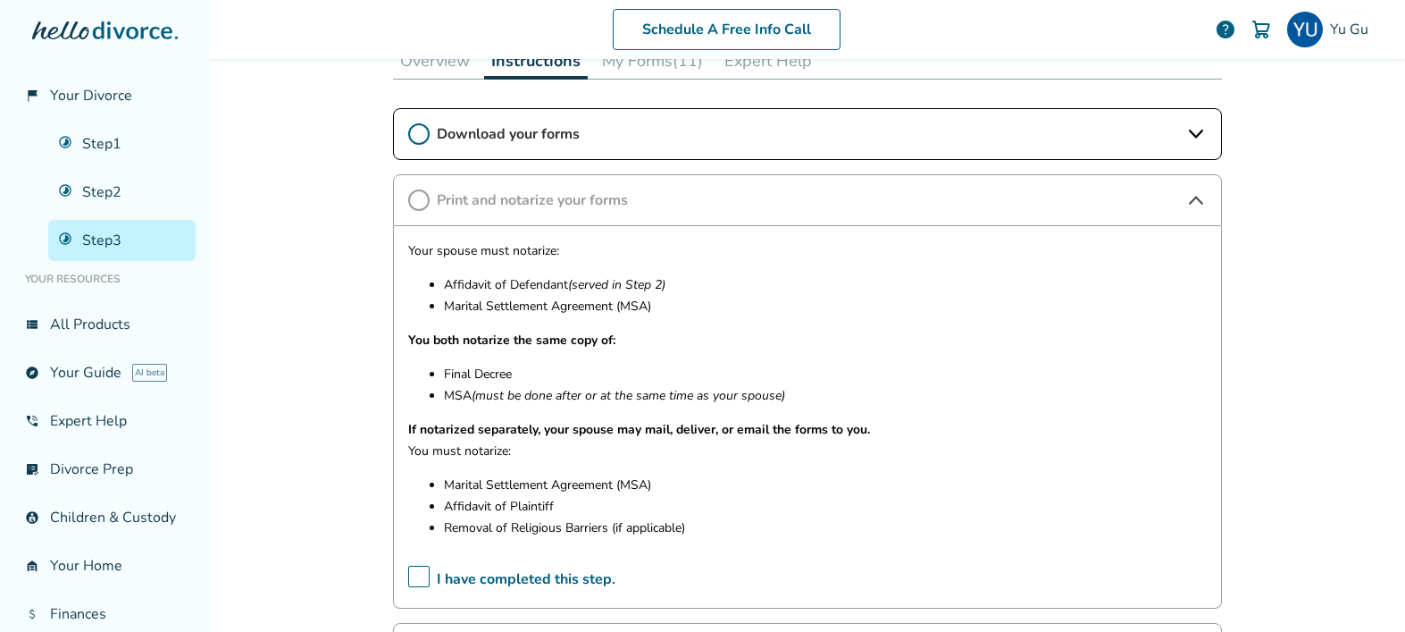
drag, startPoint x: 458, startPoint y: 379, endPoint x: 498, endPoint y: 407, distance: 48.1
click at [549, 384] on ul "Final Decree MSA (must be done after or at the same time as your spouse)" at bounding box center [807, 385] width 799 height 43
drag, startPoint x: 469, startPoint y: 401, endPoint x: 599, endPoint y: 409, distance: 129.8
click at [599, 409] on div "Your spouse must notarize: Affidavit of Defendant (served in Step 2) Marital Se…" at bounding box center [807, 395] width 799 height 311
drag, startPoint x: 449, startPoint y: 504, endPoint x: 550, endPoint y: 515, distance: 101.5
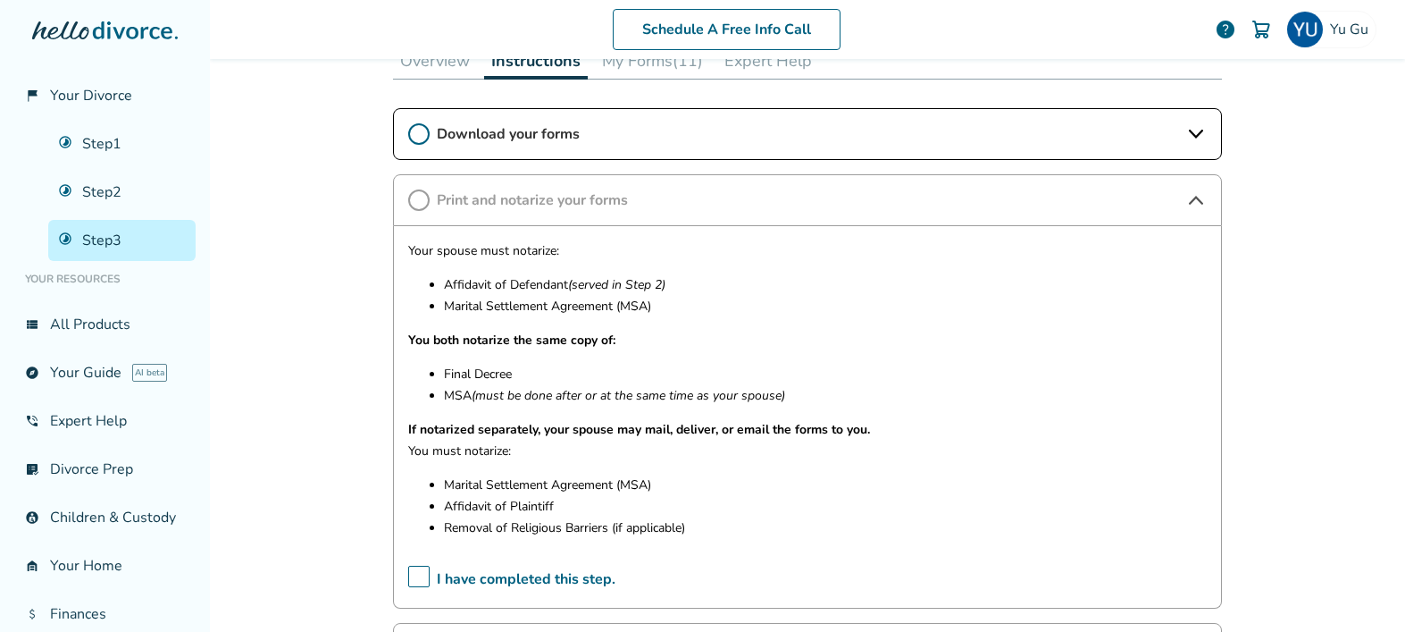
click at [550, 515] on p "Affidavit of Plaintiff" at bounding box center [825, 506] width 763 height 21
drag, startPoint x: 448, startPoint y: 286, endPoint x: 589, endPoint y: 290, distance: 140.3
click at [589, 290] on p "Affidavit of Defendant (served in Step 2)" at bounding box center [825, 284] width 763 height 21
drag, startPoint x: 457, startPoint y: 281, endPoint x: 583, endPoint y: 292, distance: 125.6
click at [583, 292] on p "Affidavit of Defendant (served in Step 2)" at bounding box center [825, 284] width 763 height 21
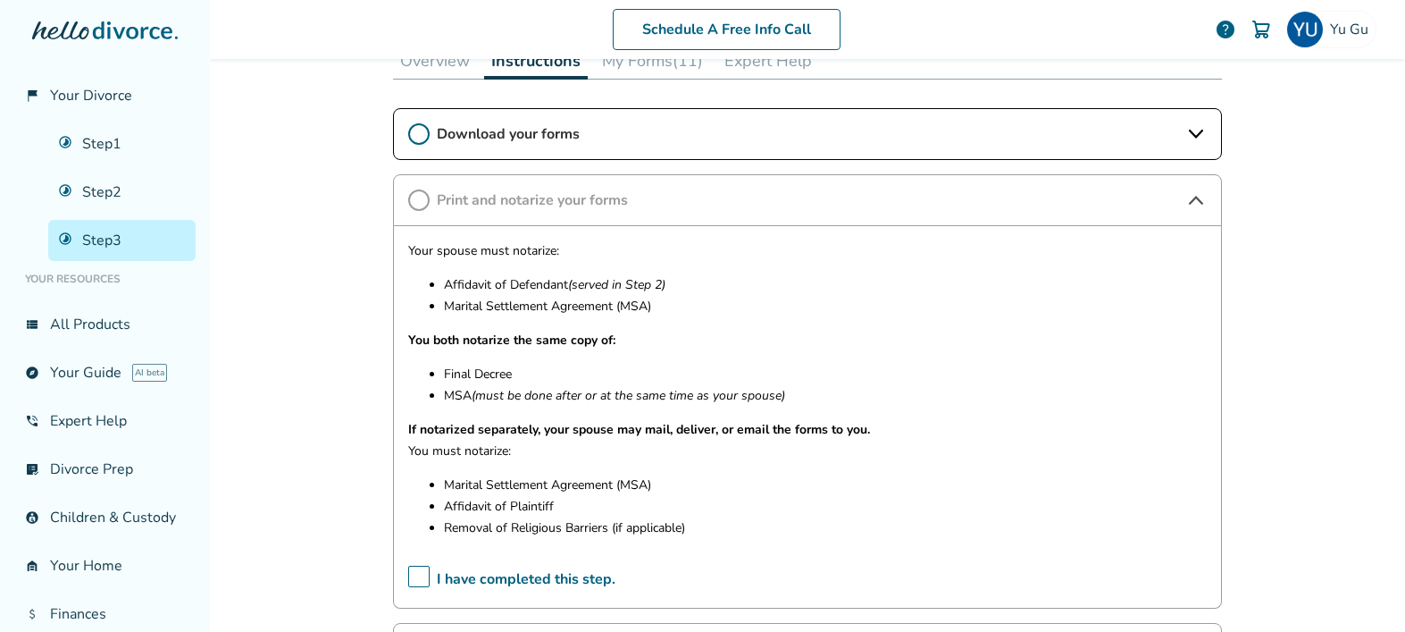
scroll to position [226, 0]
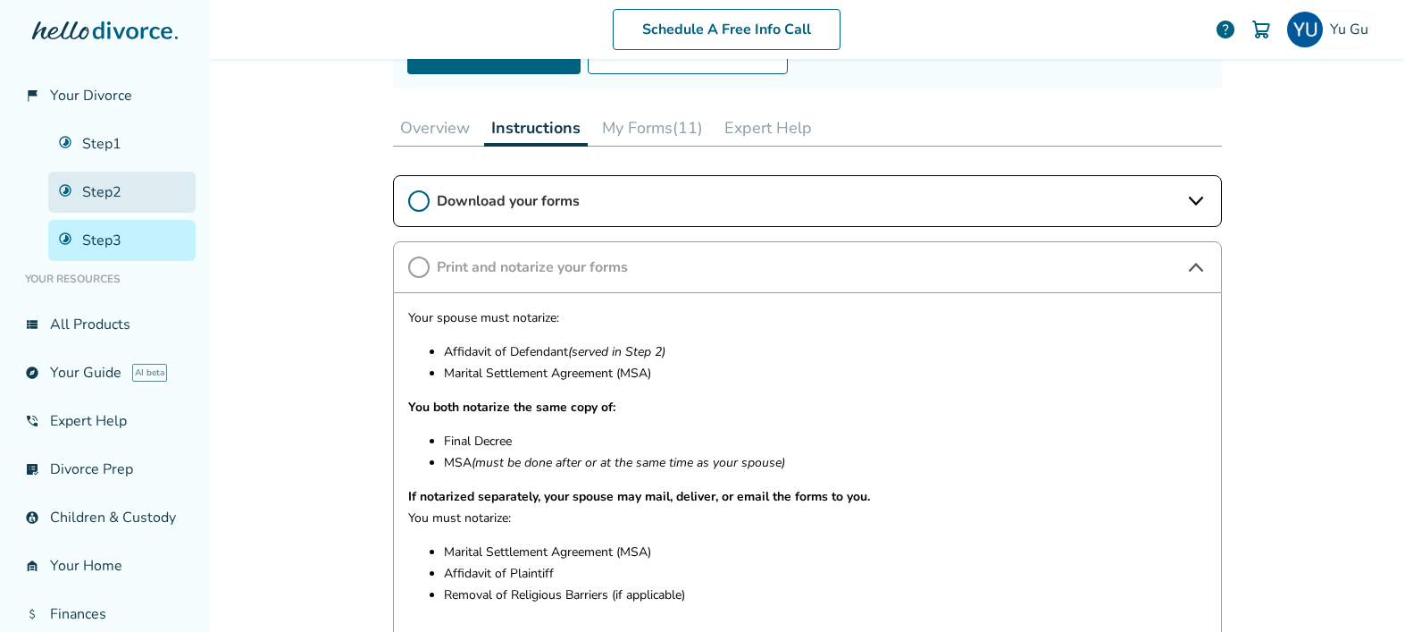
click at [97, 201] on link "Step 2" at bounding box center [121, 192] width 147 height 41
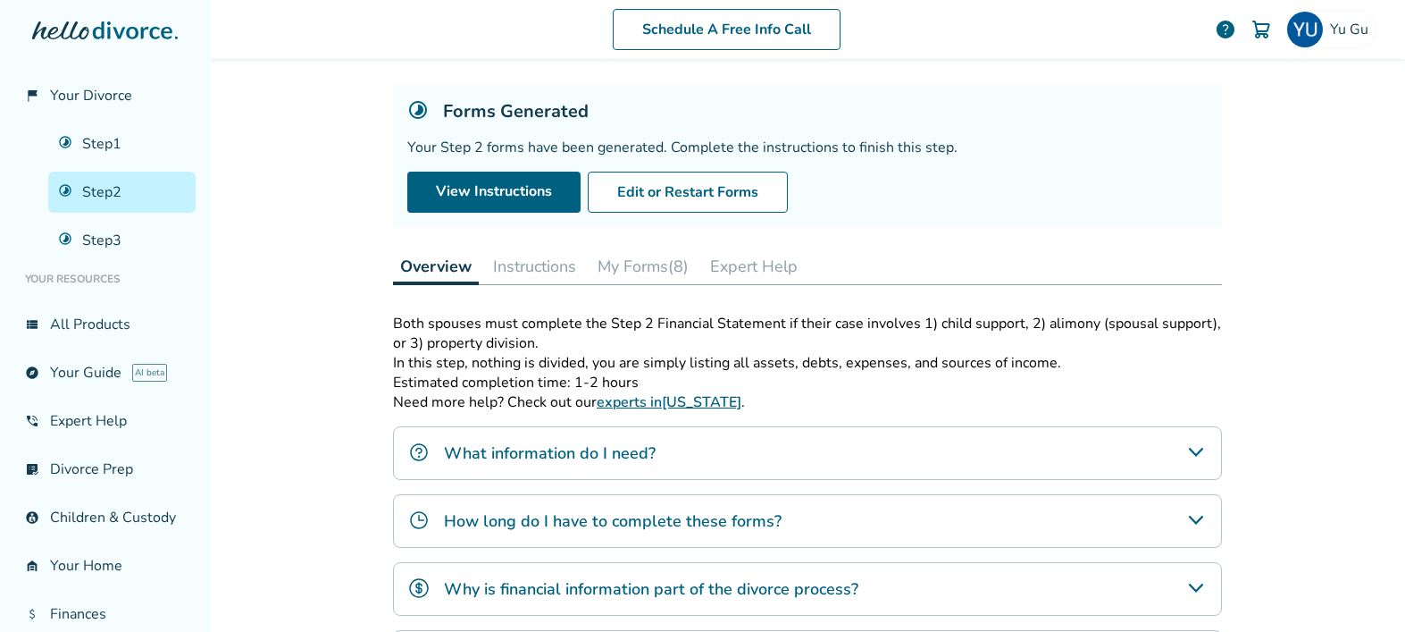
click at [562, 273] on button "Instructions" at bounding box center [534, 266] width 97 height 36
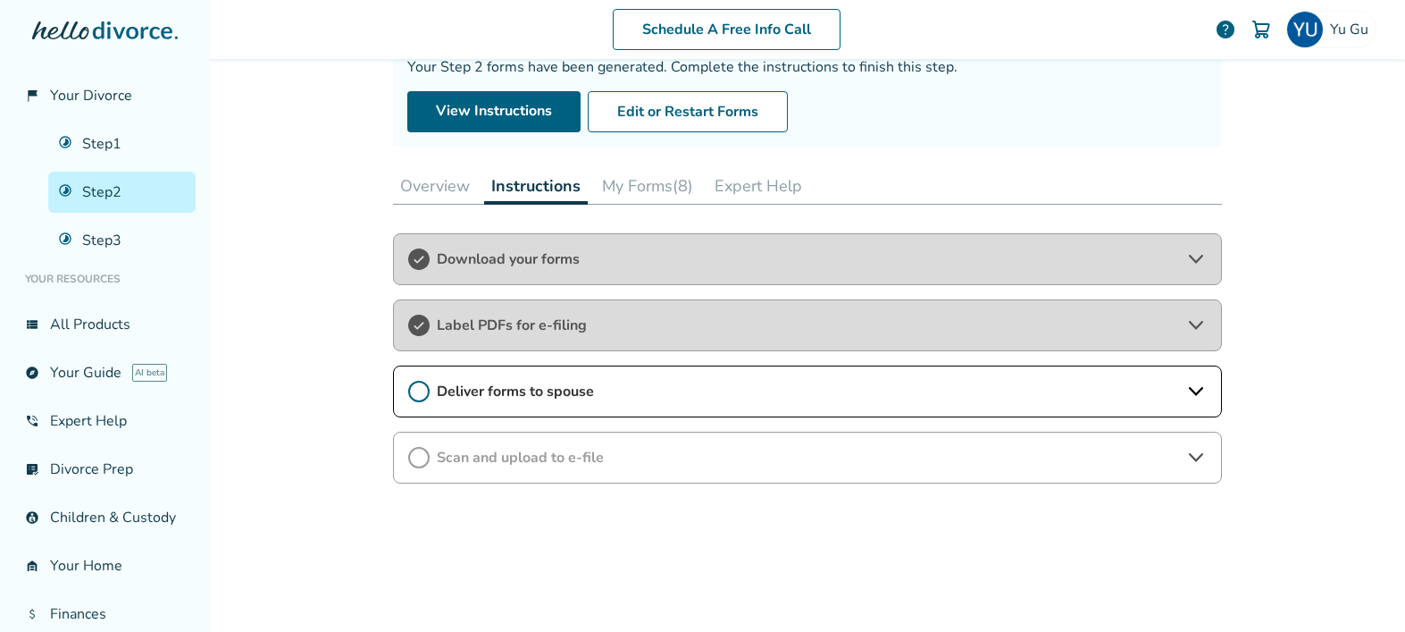
scroll to position [169, 0]
click at [611, 342] on div "Label PDFs for e-filing" at bounding box center [807, 324] width 829 height 52
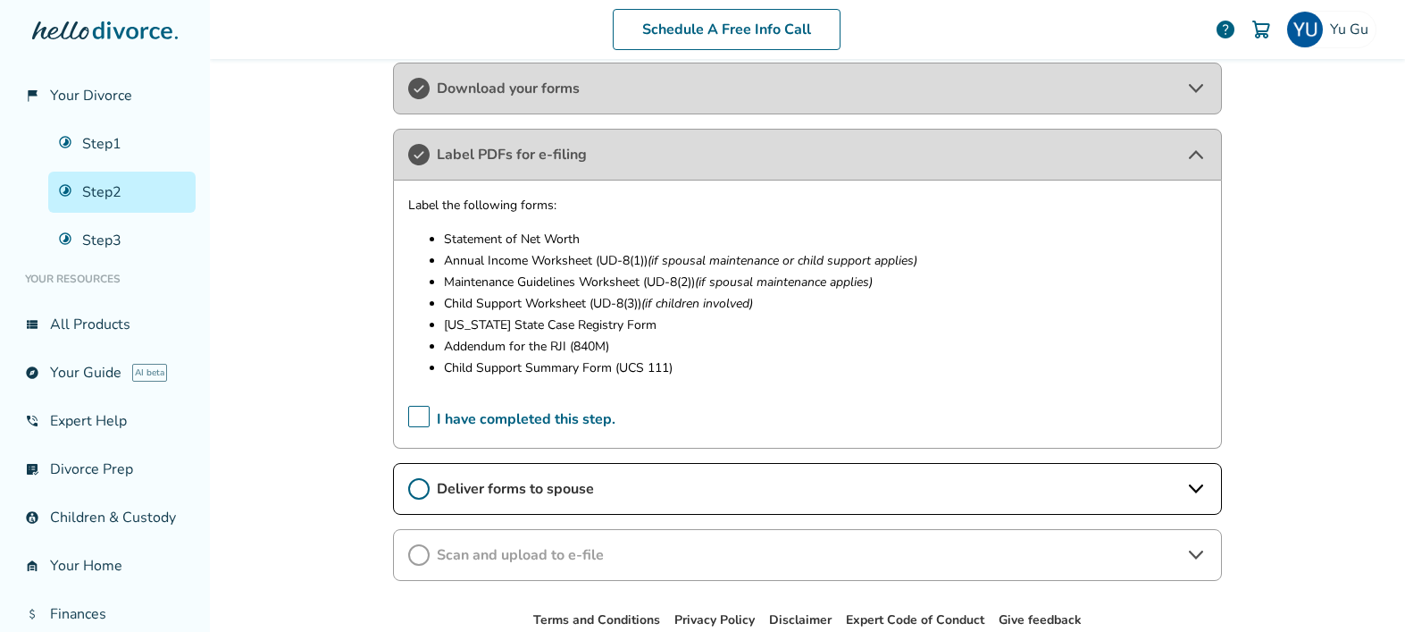
click at [532, 503] on div "Deliver forms to spouse" at bounding box center [807, 489] width 829 height 52
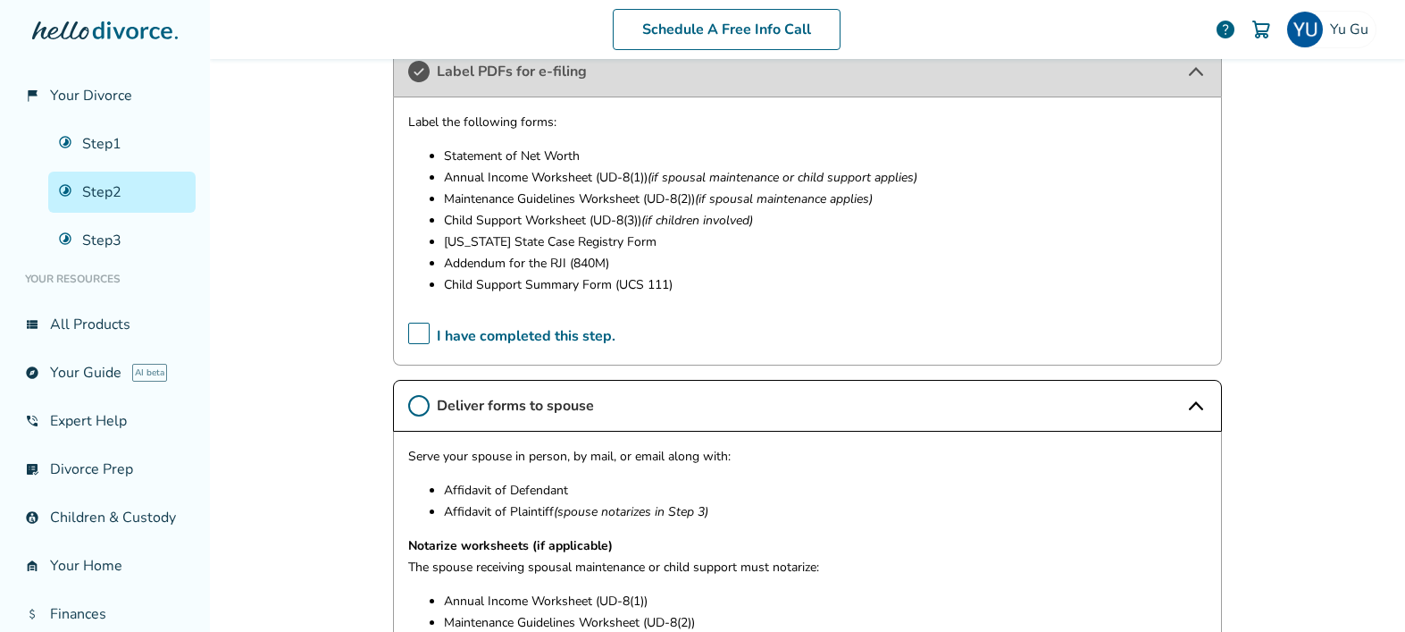
scroll to position [419, 0]
drag, startPoint x: 448, startPoint y: 495, endPoint x: 608, endPoint y: 494, distance: 160.8
click at [608, 494] on p "Affidavit of Defendant" at bounding box center [825, 492] width 763 height 21
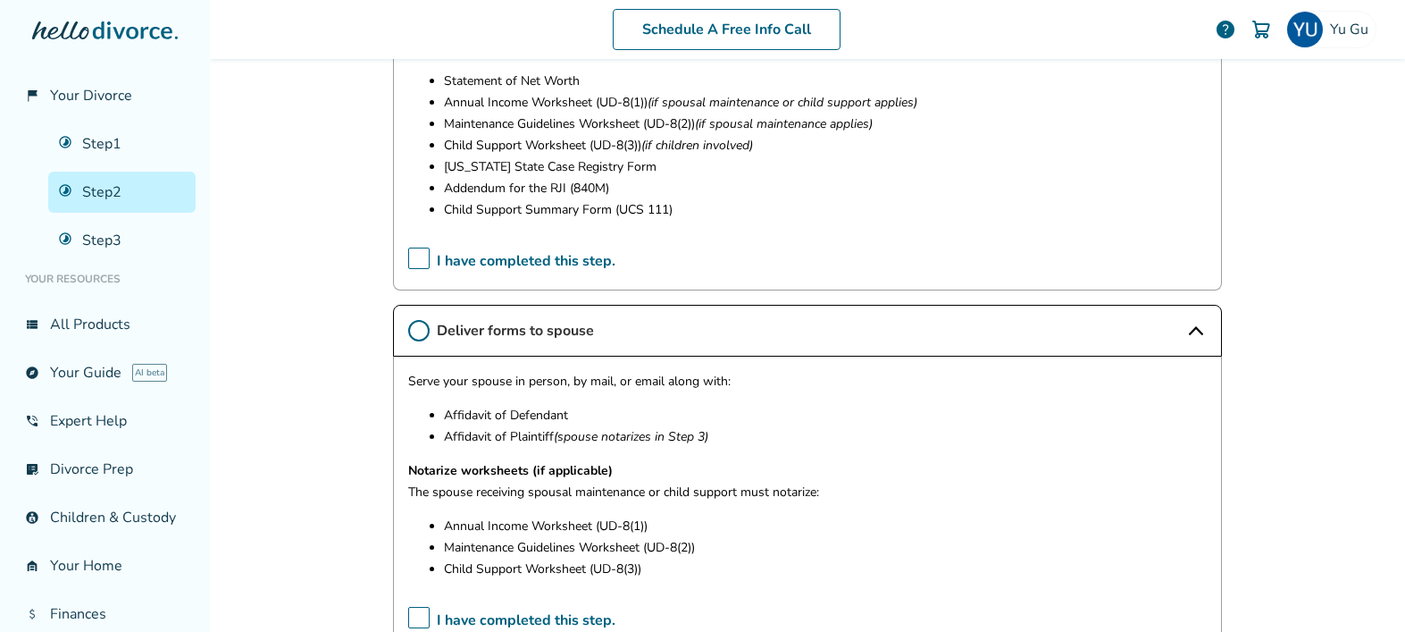
scroll to position [507, 0]
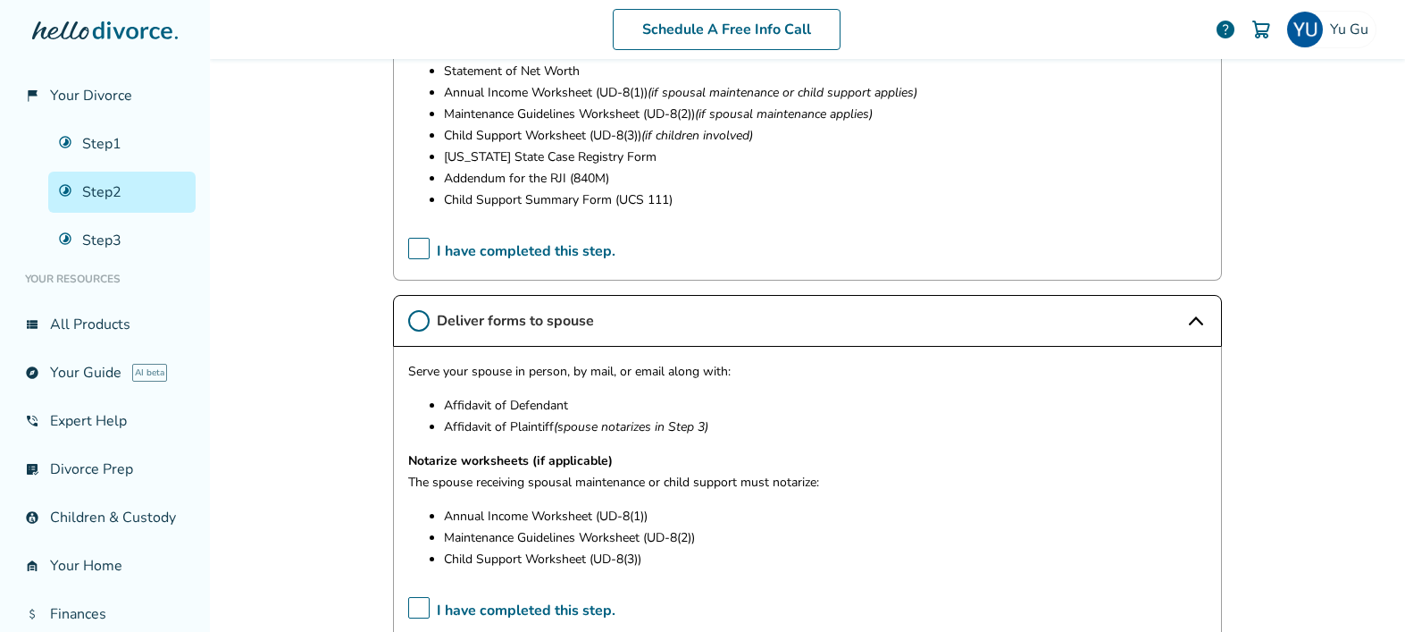
click at [985, 430] on p "Affidavit of Plaintiff (spouse notarizes in Step 3)" at bounding box center [825, 426] width 763 height 21
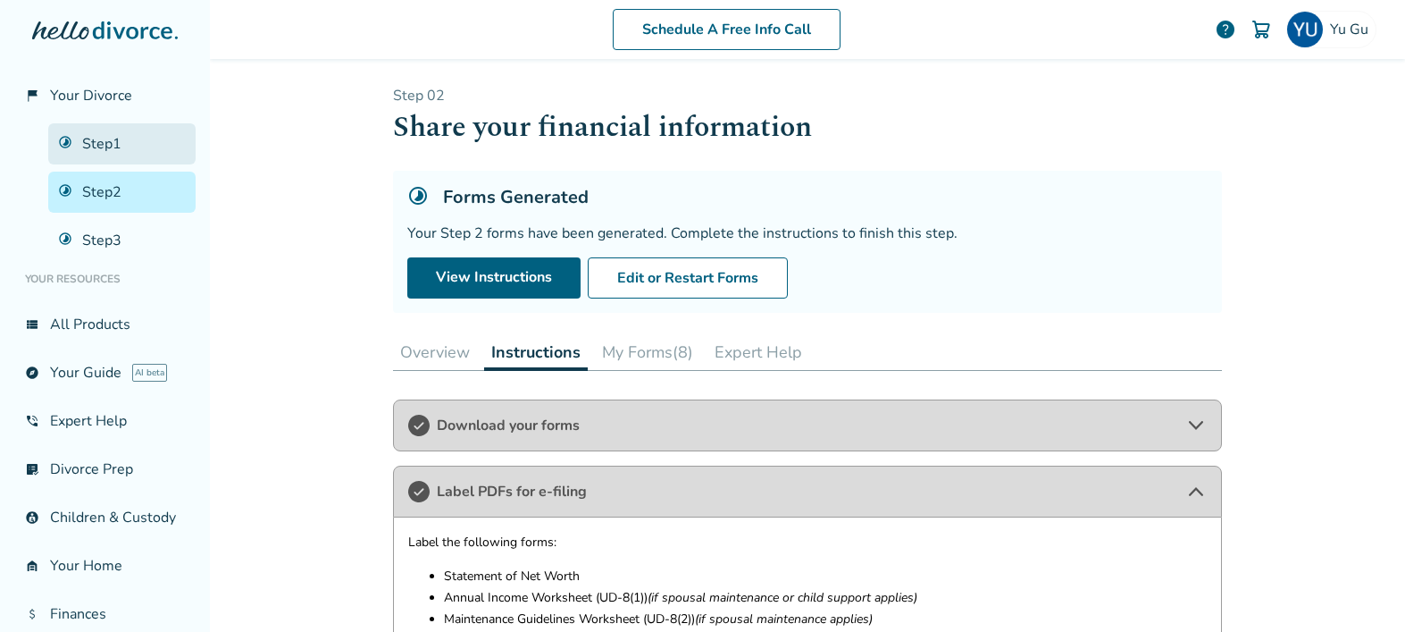
scroll to position [0, 0]
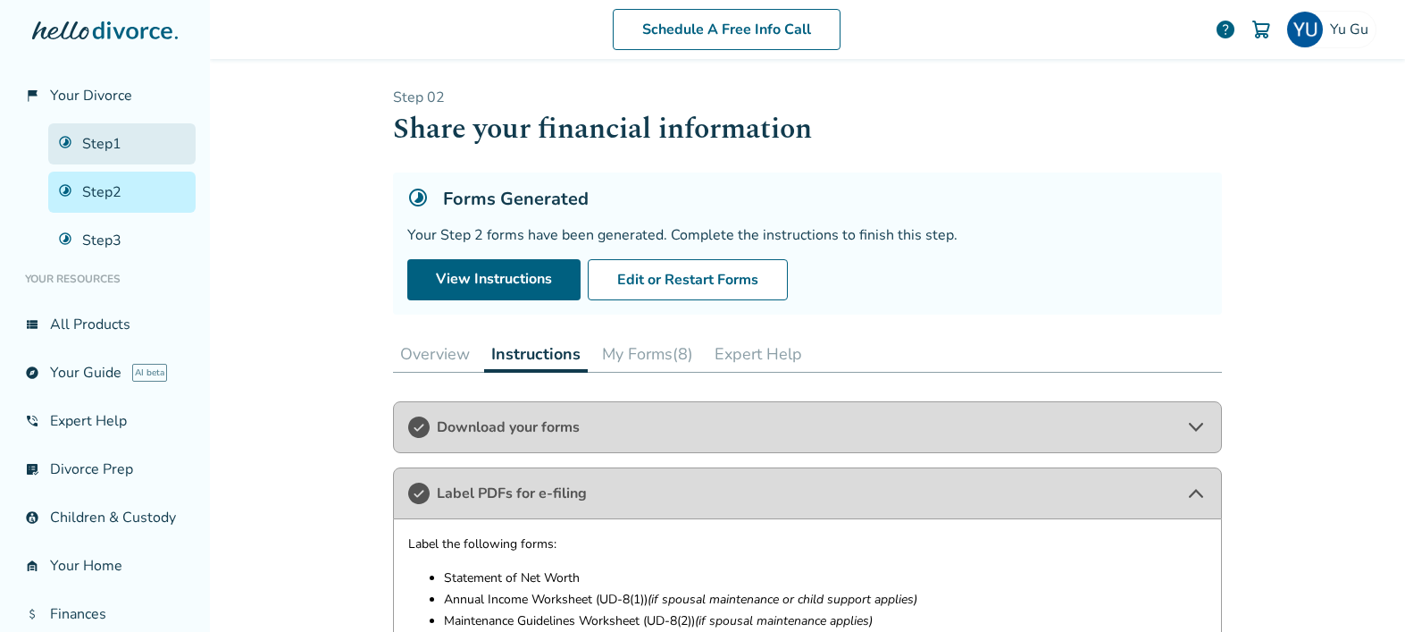
click at [96, 147] on link "Step 1" at bounding box center [121, 143] width 147 height 41
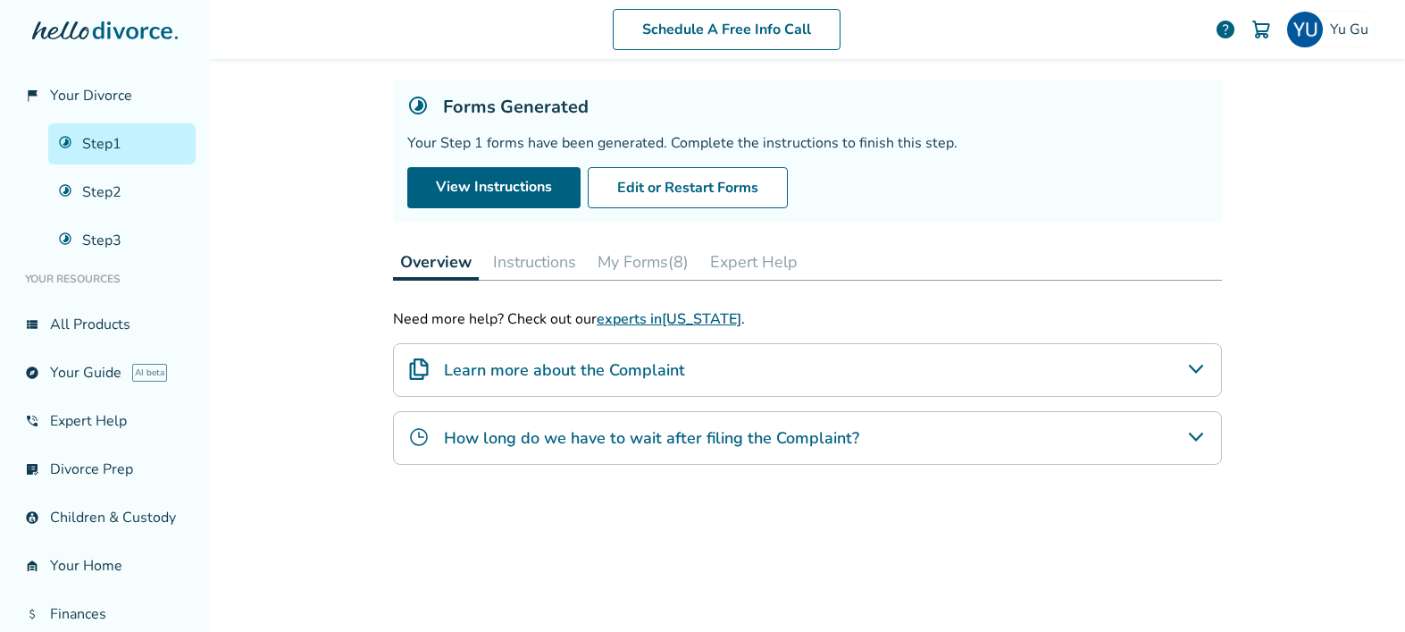
scroll to position [62, 0]
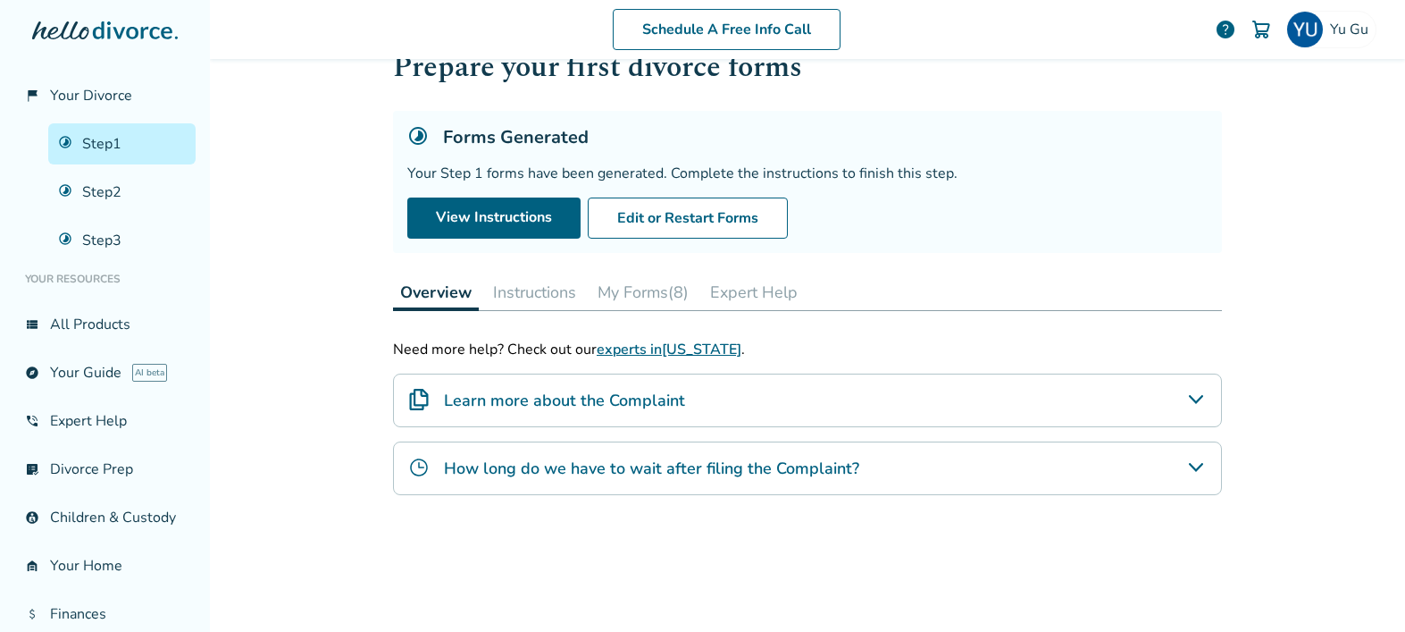
click at [670, 297] on button "My Forms (8)" at bounding box center [643, 292] width 105 height 36
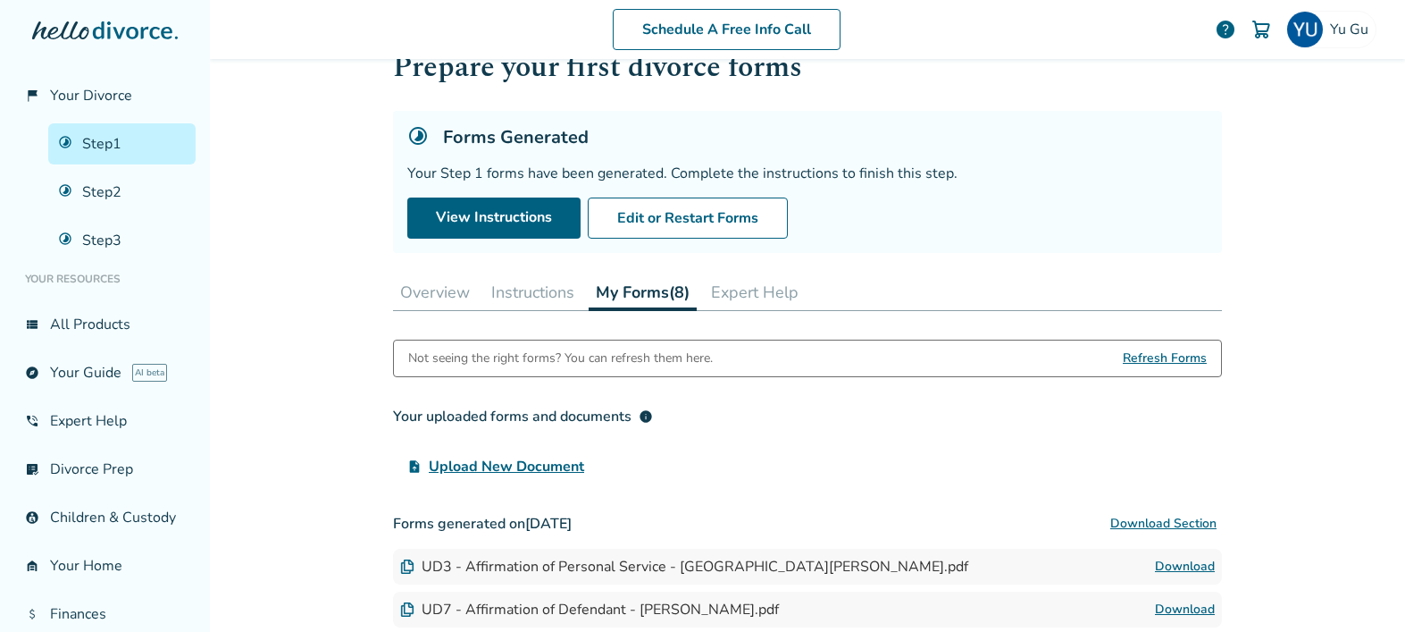
scroll to position [57, 0]
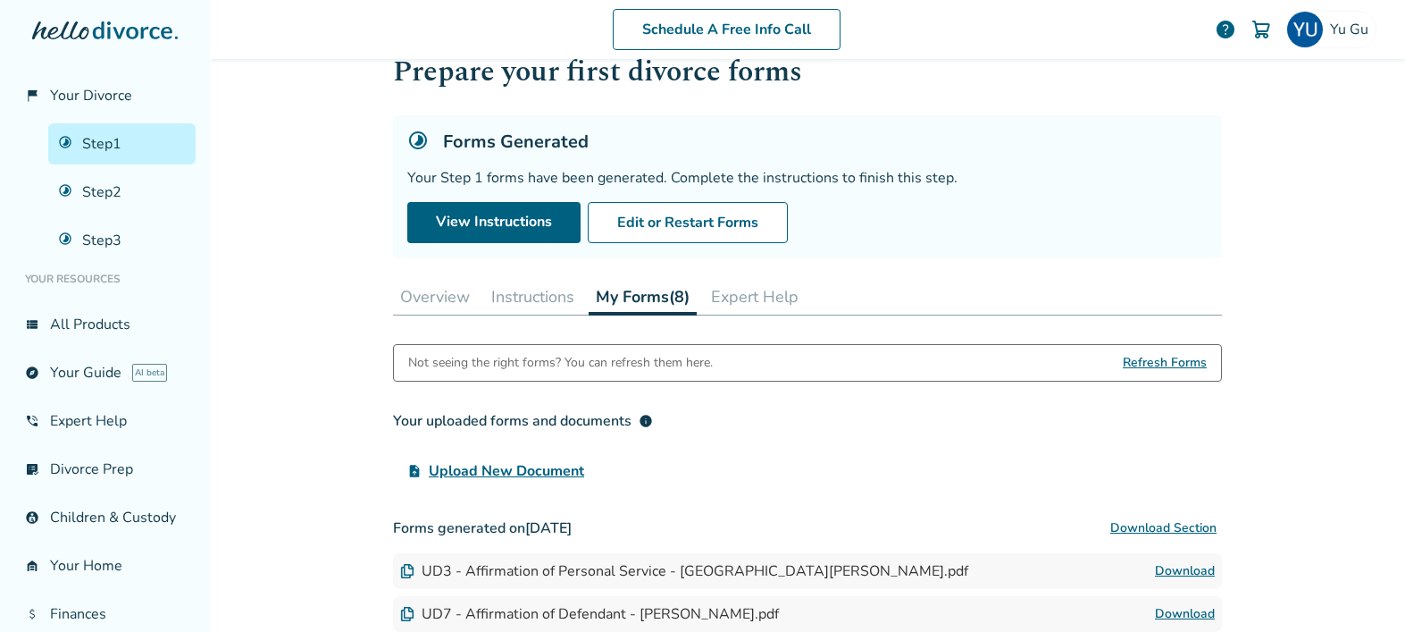
click at [516, 295] on button "Instructions" at bounding box center [532, 297] width 97 height 36
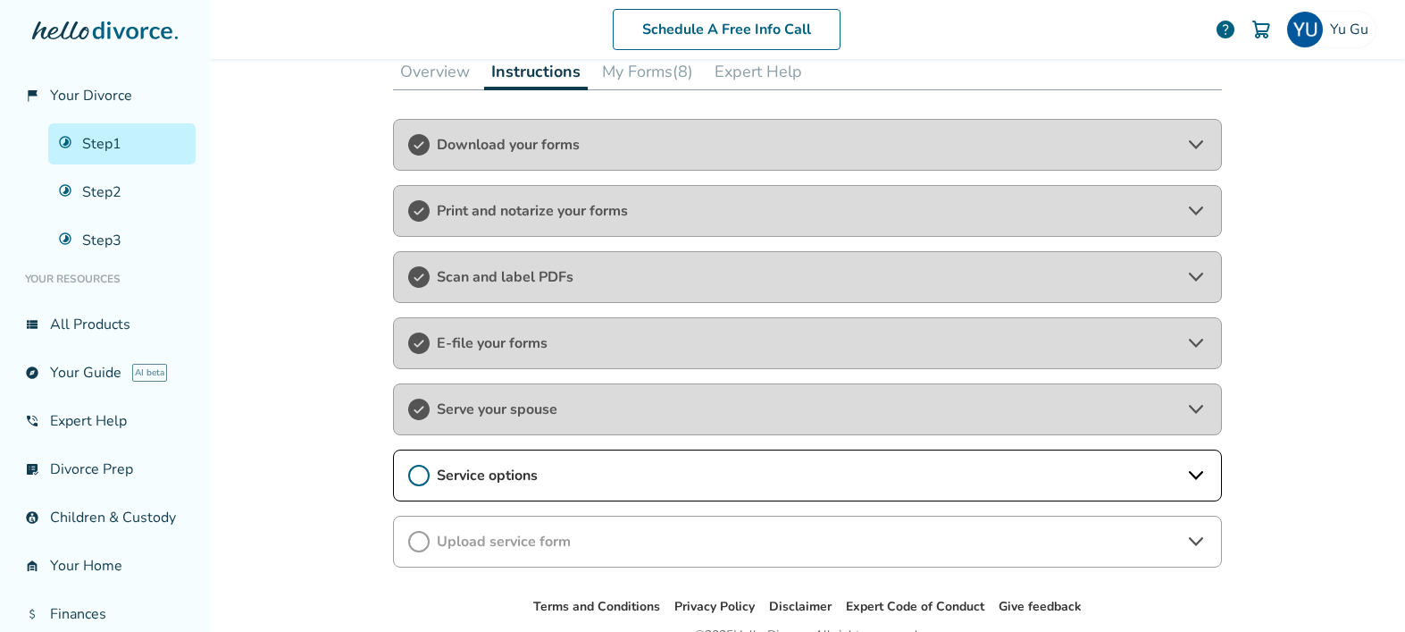
scroll to position [290, 0]
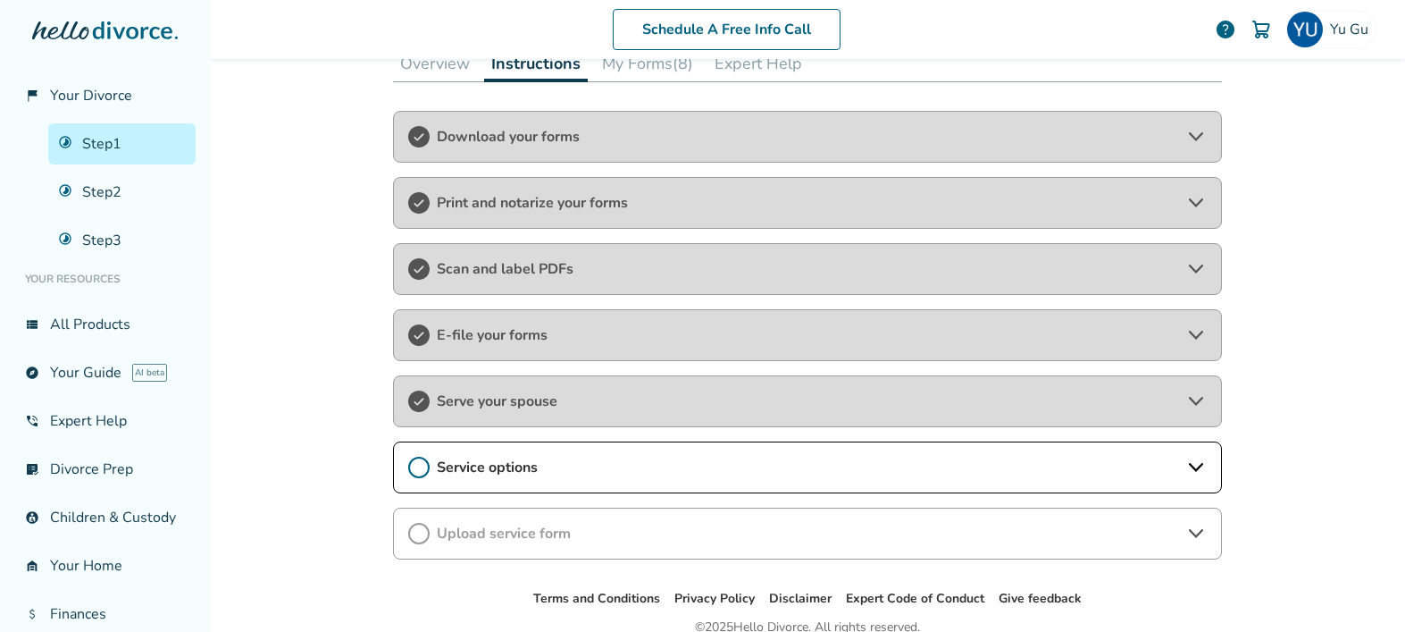
click at [570, 470] on span "Service options" at bounding box center [808, 467] width 742 height 20
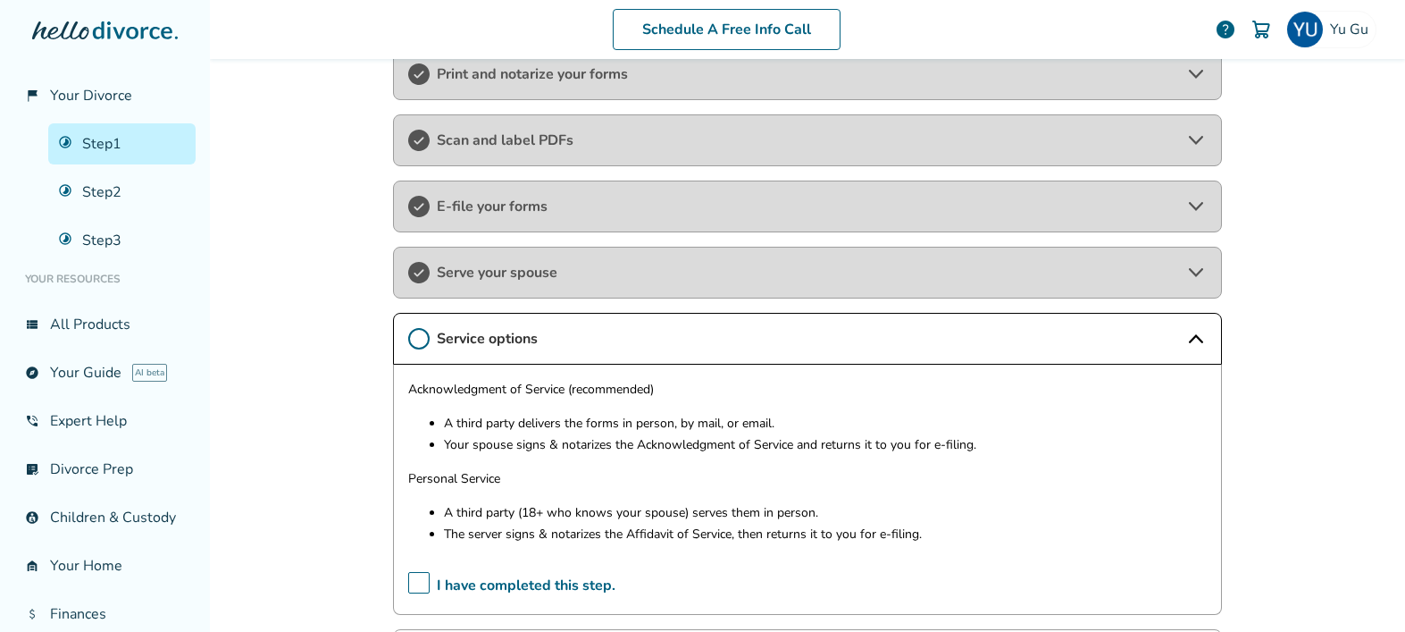
scroll to position [434, 0]
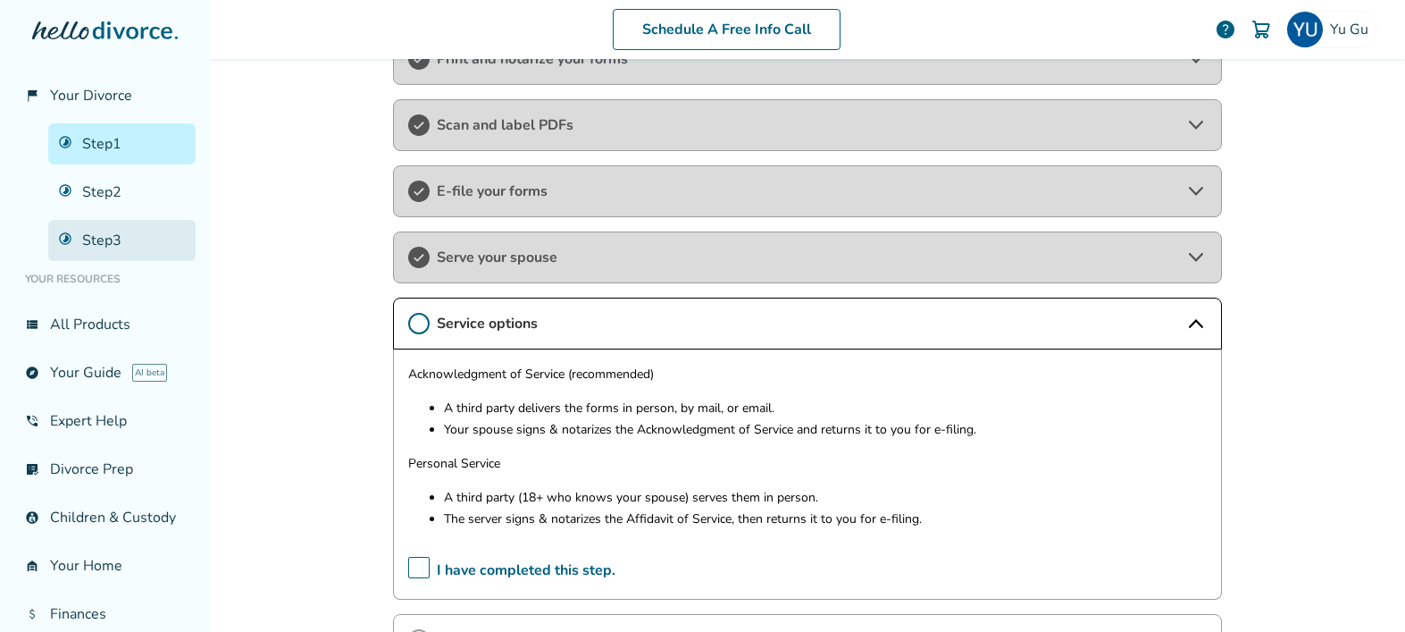
click at [112, 239] on link "Step 3" at bounding box center [121, 240] width 147 height 41
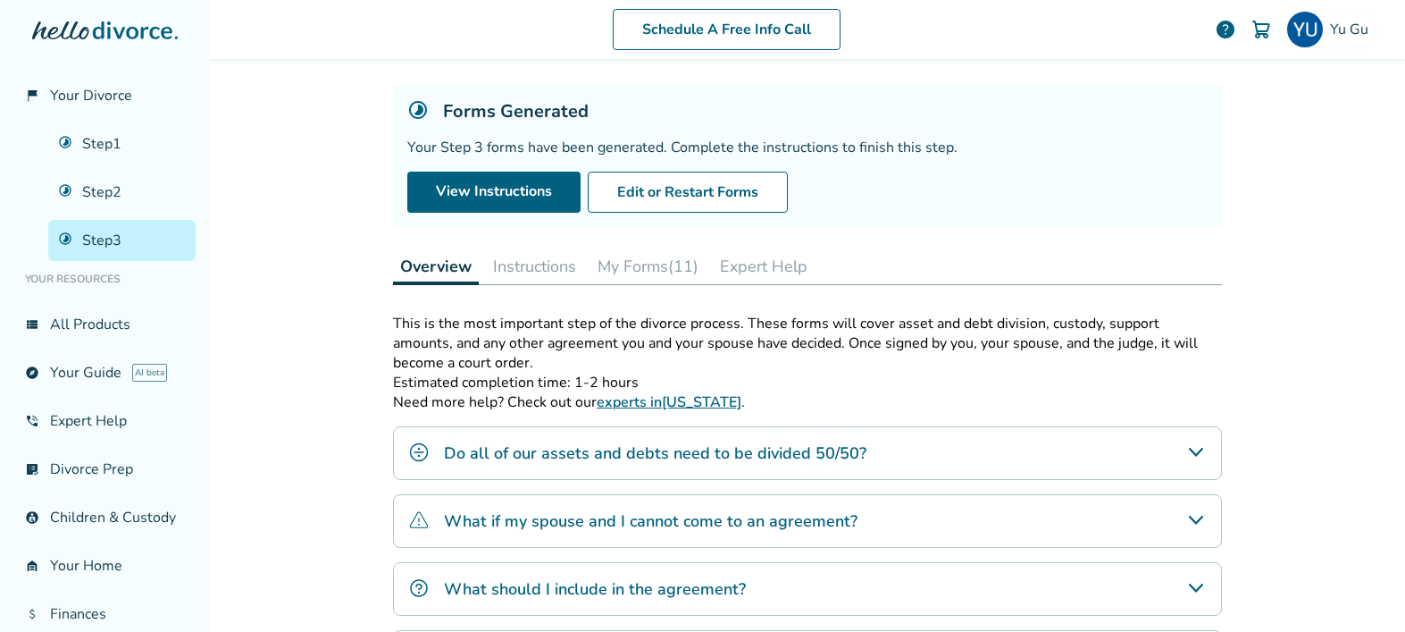
click at [551, 271] on button "Instructions" at bounding box center [534, 266] width 97 height 36
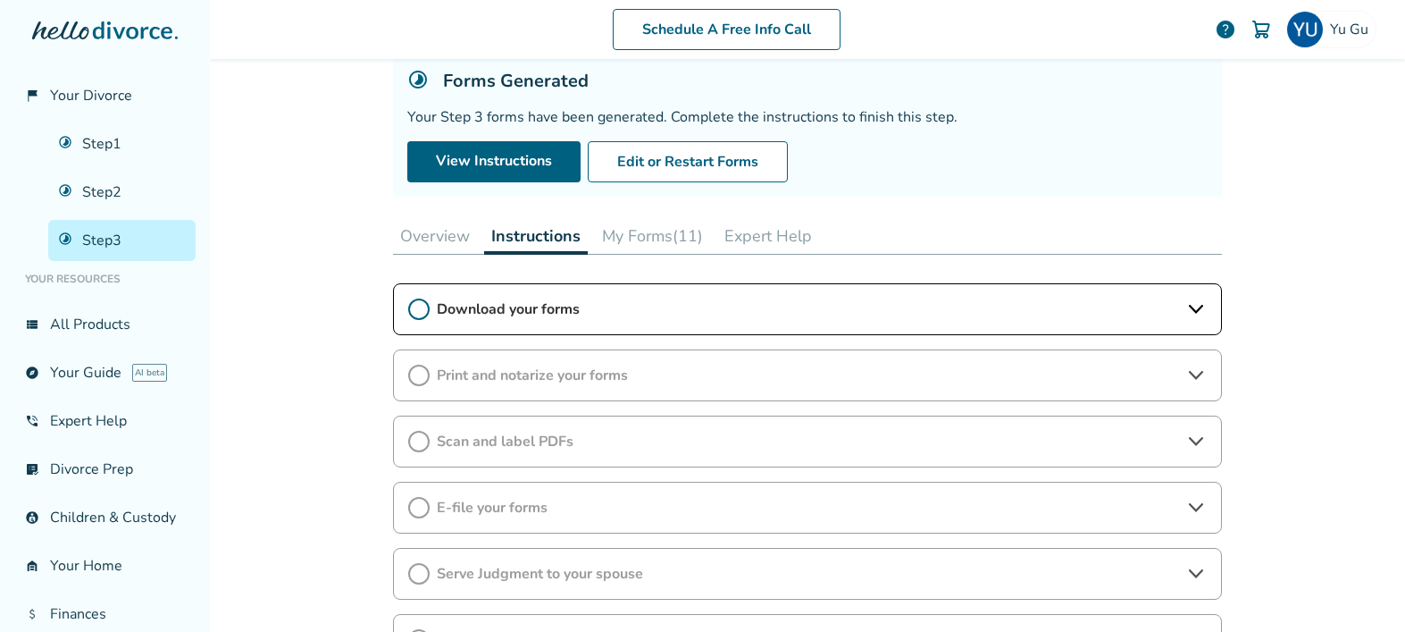
scroll to position [121, 0]
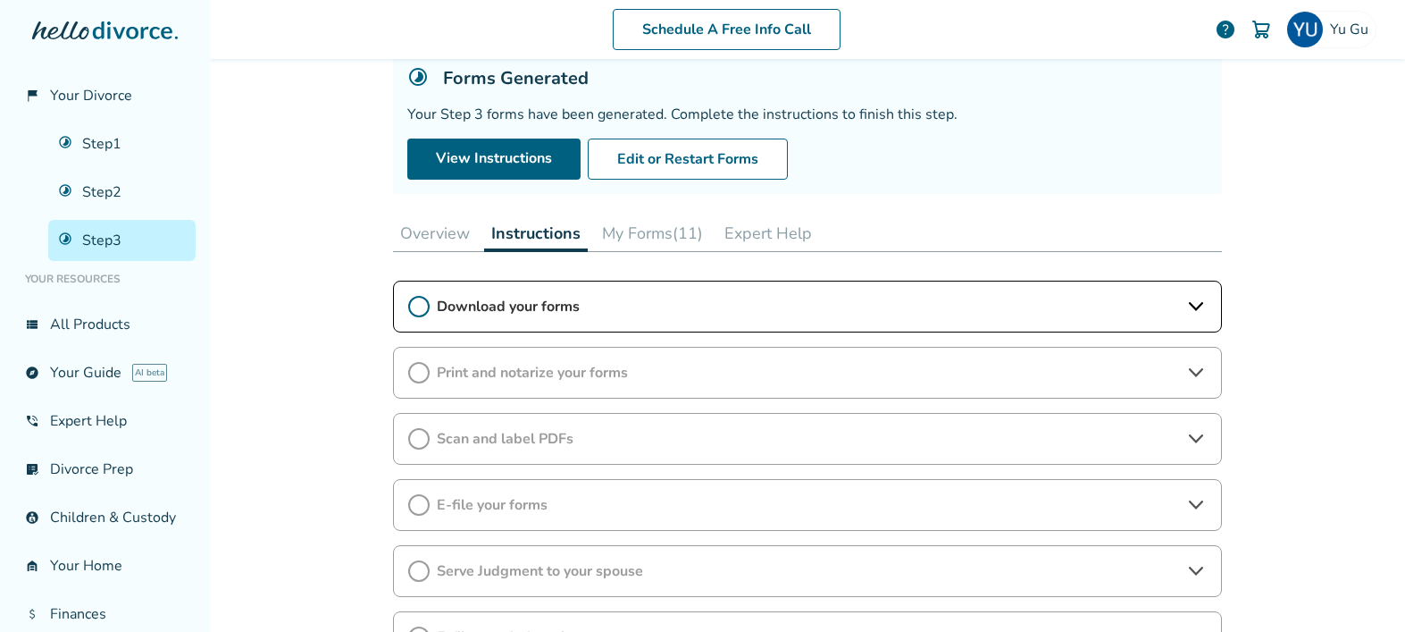
click at [557, 390] on div "Print and notarize your forms" at bounding box center [807, 373] width 829 height 52
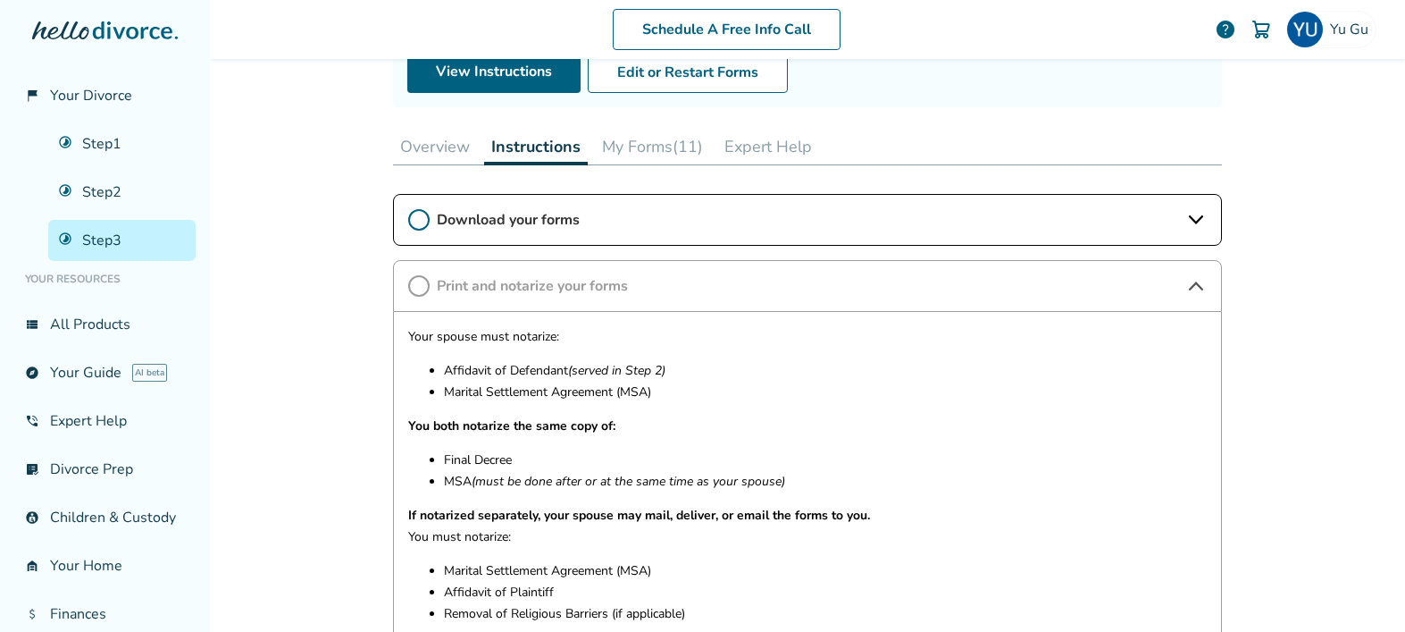
scroll to position [208, 0]
click at [86, 191] on link "Step 2" at bounding box center [121, 192] width 147 height 41
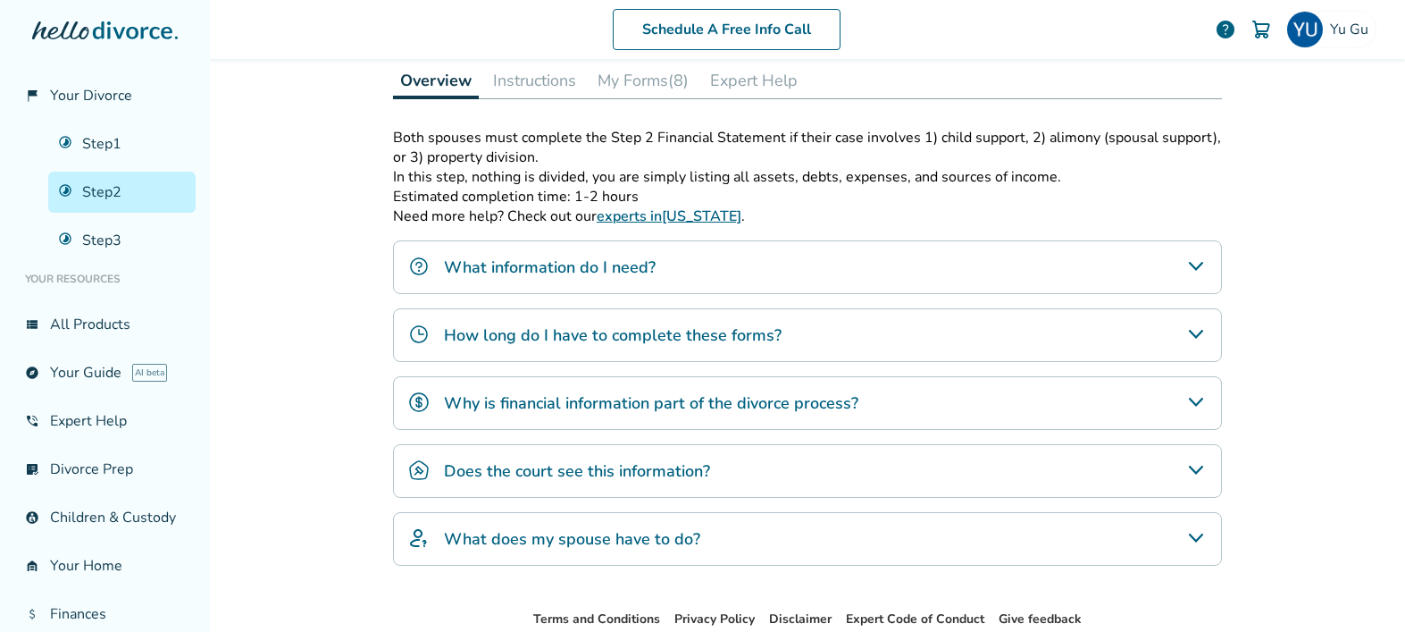
scroll to position [277, 0]
